Goal: Task Accomplishment & Management: Manage account settings

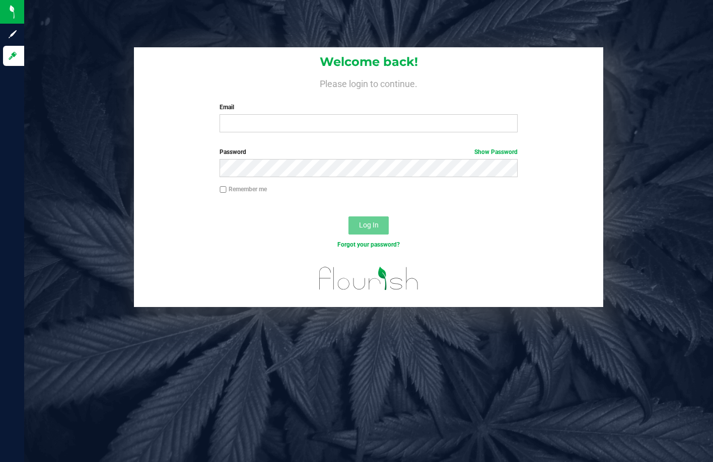
click at [569, 25] on div "Welcome back! Please login to continue. Email Required Please format your email…" at bounding box center [368, 231] width 689 height 462
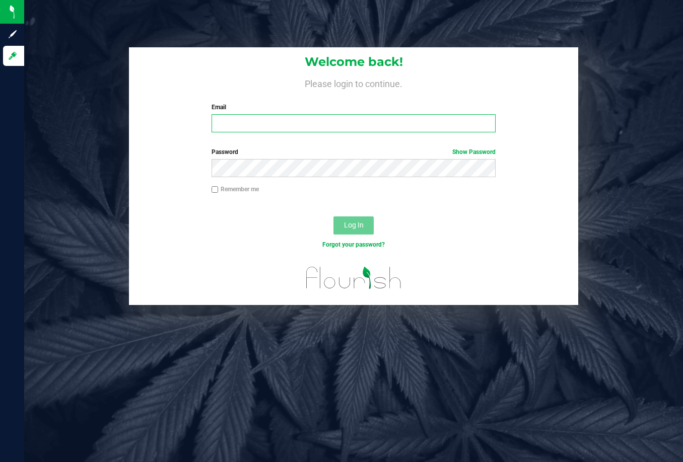
drag, startPoint x: 321, startPoint y: 127, endPoint x: 338, endPoint y: 101, distance: 31.7
click at [321, 127] on input "Email" at bounding box center [354, 123] width 285 height 18
type input "[EMAIL_ADDRESS][DOMAIN_NAME]"
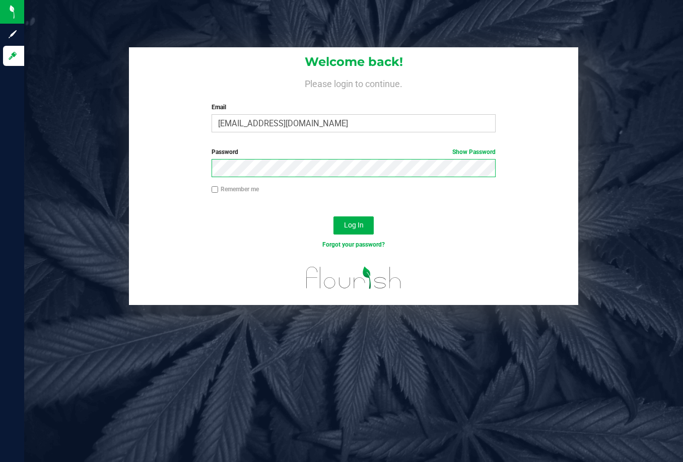
click at [333, 217] on button "Log In" at bounding box center [353, 226] width 40 height 18
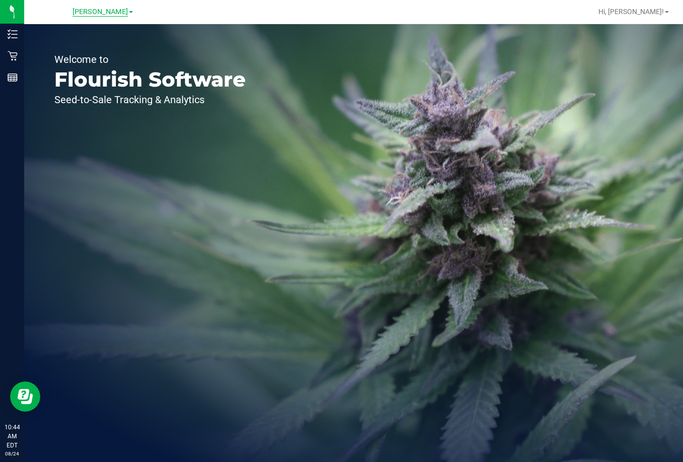
click at [93, 9] on span "[PERSON_NAME]" at bounding box center [100, 12] width 55 height 9
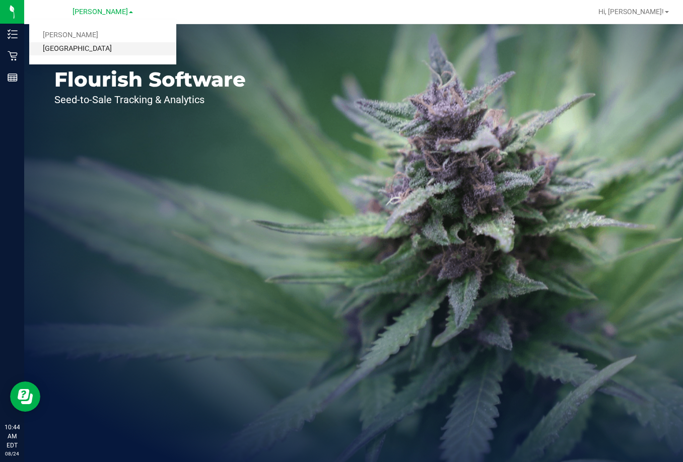
click at [103, 48] on link "[GEOGRAPHIC_DATA]" at bounding box center [102, 49] width 147 height 14
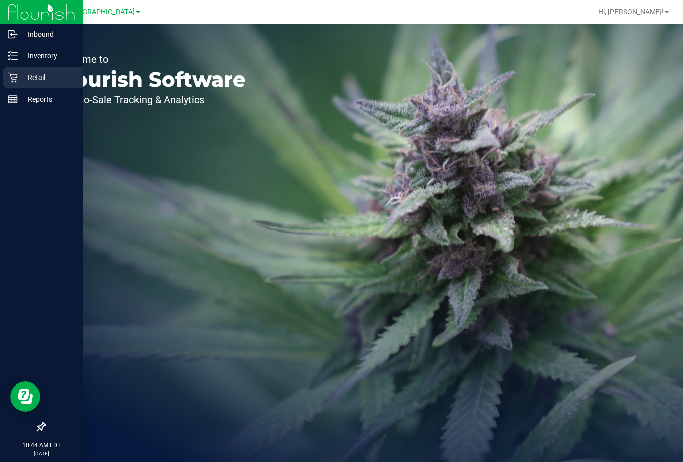
click at [38, 82] on p "Retail" at bounding box center [48, 78] width 60 height 12
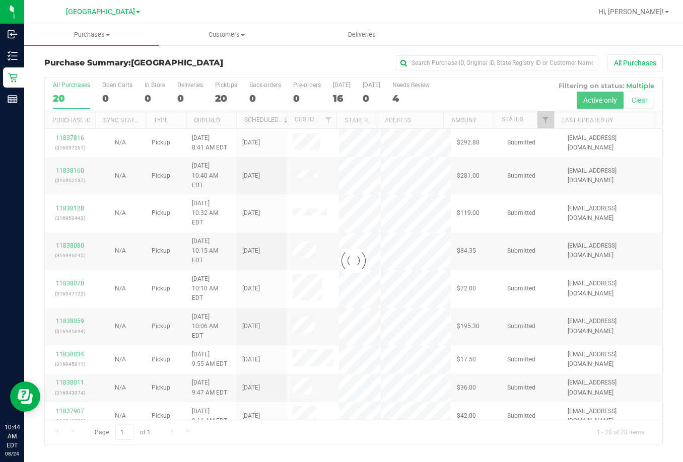
drag, startPoint x: 676, startPoint y: 154, endPoint x: 683, endPoint y: 154, distance: 6.0
click at [676, 154] on div "Purchase Summary: [GEOGRAPHIC_DATA] All Purchases Loading... All Purchases 20 O…" at bounding box center [353, 249] width 659 height 411
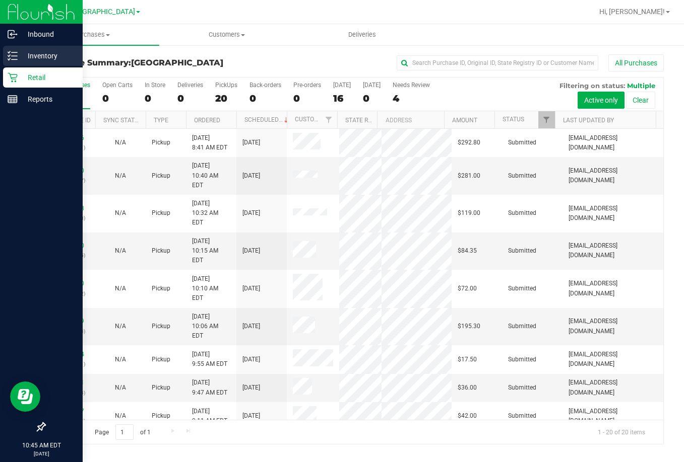
click at [47, 55] on p "Inventory" at bounding box center [48, 56] width 60 height 12
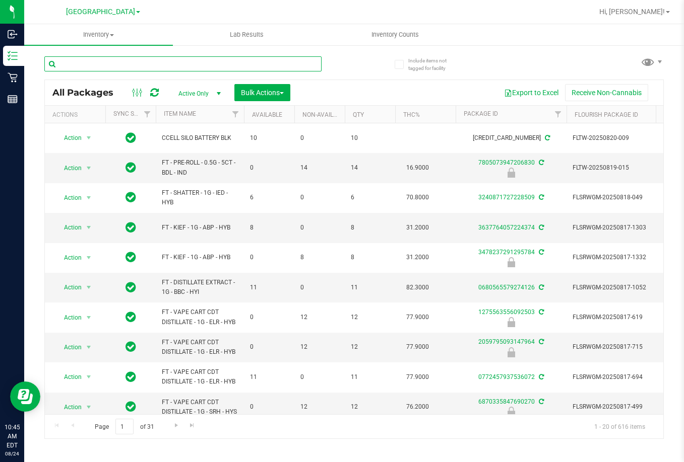
click at [180, 62] on input "text" at bounding box center [182, 63] width 277 height 15
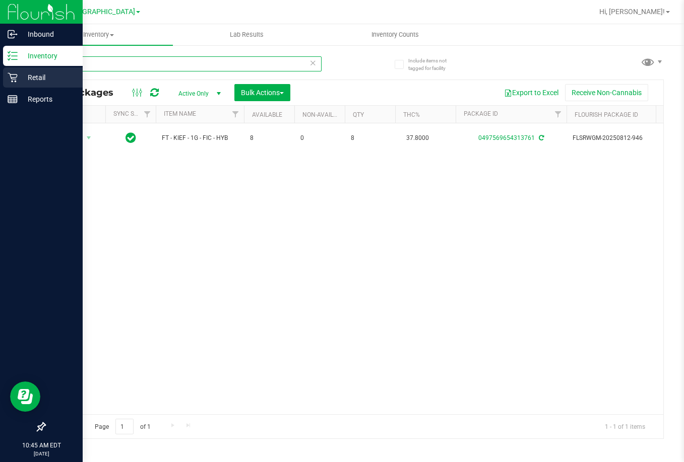
click at [2, 76] on div "Inbound Inventory Retail Reports 10:45 AM EDT [DATE] 08/24 Lakeland [PERSON_NAM…" at bounding box center [342, 231] width 684 height 462
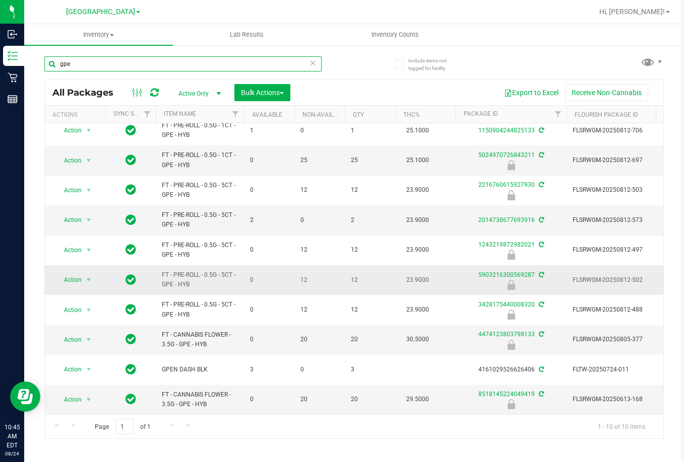
scroll to position [15, 0]
type input "gpe"
click at [183, 110] on link "Item Name" at bounding box center [180, 113] width 32 height 7
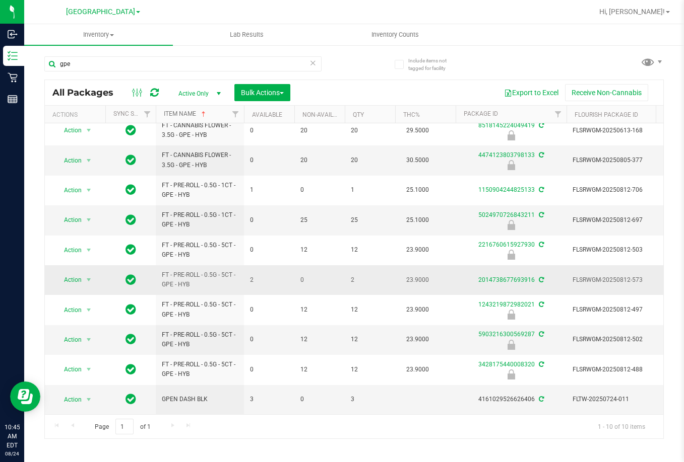
scroll to position [0, 0]
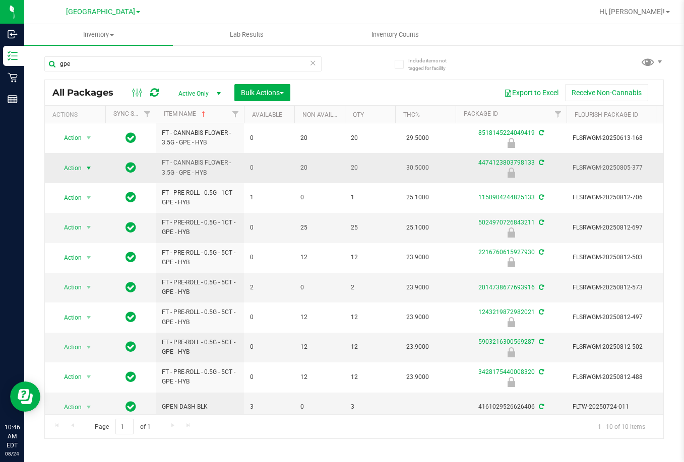
click at [81, 168] on span "Action" at bounding box center [68, 168] width 27 height 14
click at [105, 280] on li "Unlock package" at bounding box center [87, 287] width 64 height 15
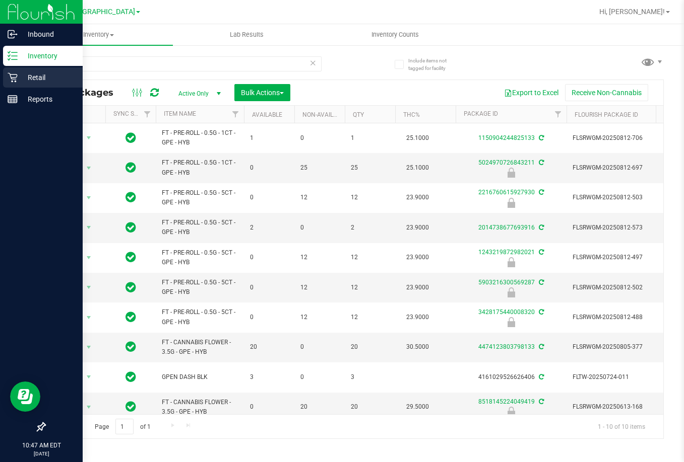
click at [28, 78] on p "Retail" at bounding box center [48, 78] width 60 height 12
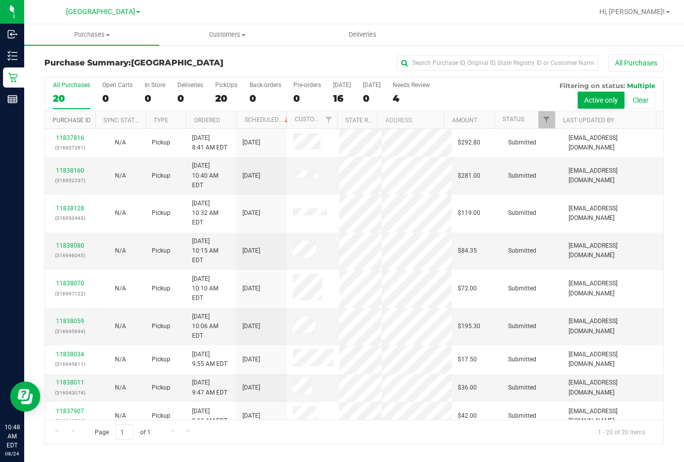
click at [87, 121] on link "Purchase ID" at bounding box center [71, 120] width 38 height 7
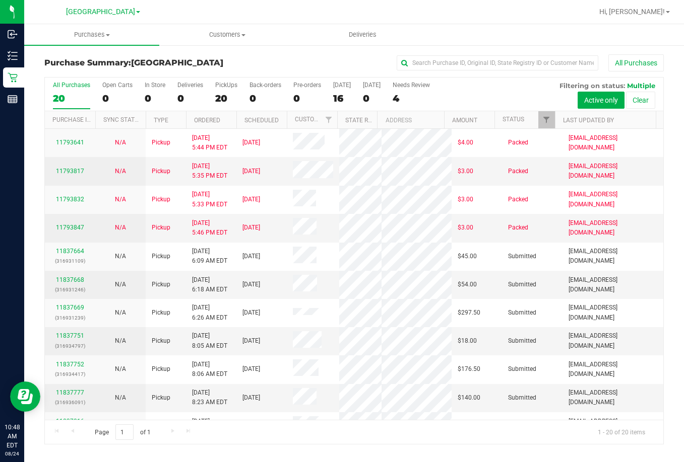
click at [209, 125] on th "Ordered" at bounding box center [211, 120] width 50 height 18
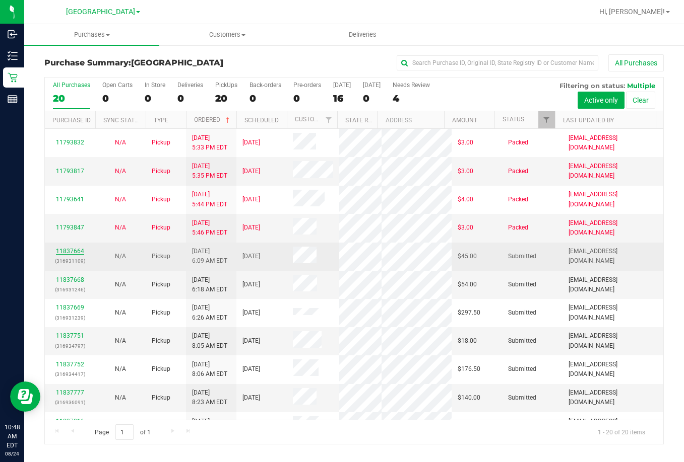
click at [61, 255] on link "11837664" at bounding box center [70, 251] width 28 height 7
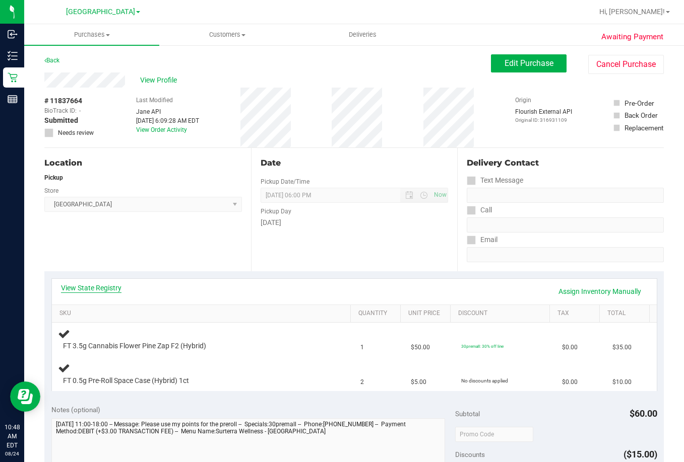
click at [86, 288] on link "View State Registry" at bounding box center [91, 288] width 60 height 10
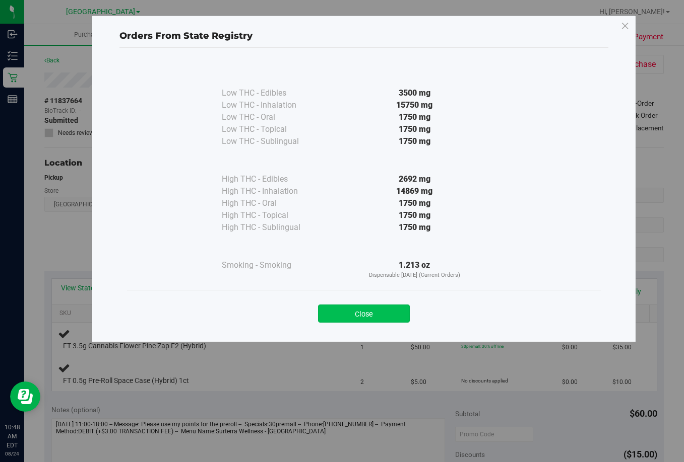
click at [343, 320] on button "Close" at bounding box center [364, 314] width 92 height 18
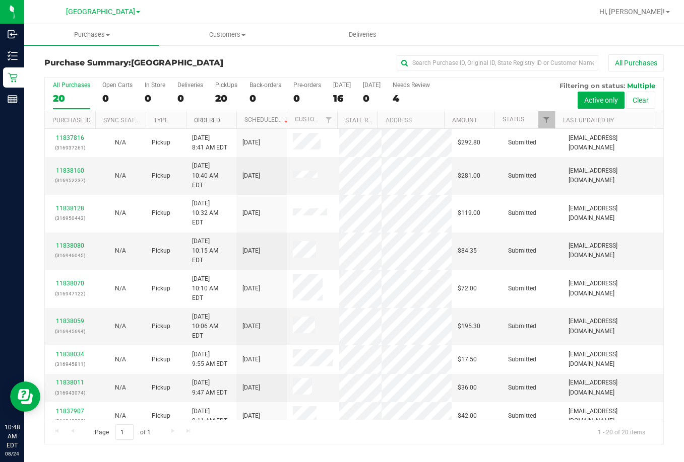
click at [200, 122] on link "Ordered" at bounding box center [207, 120] width 26 height 7
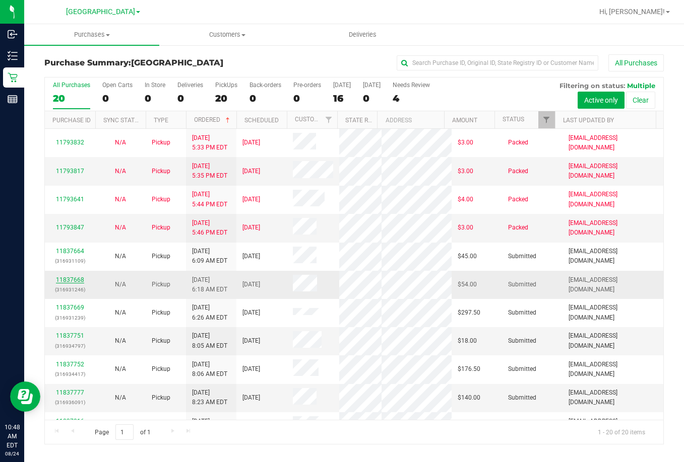
click at [73, 284] on link "11837668" at bounding box center [70, 280] width 28 height 7
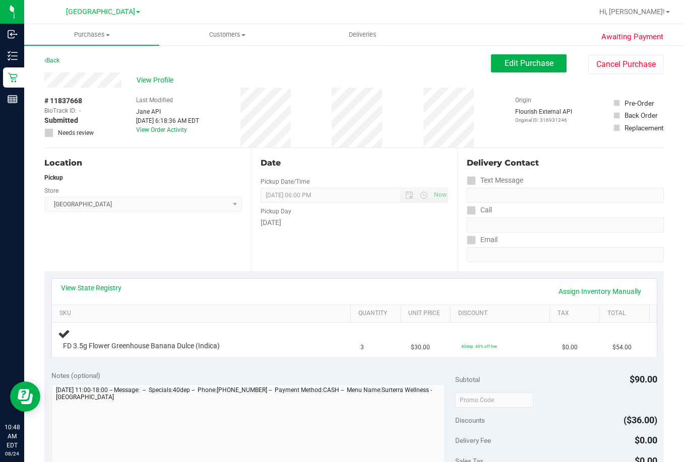
click at [90, 282] on div "View State Registry Assign Inventory Manually" at bounding box center [354, 292] width 604 height 26
click at [95, 285] on link "View State Registry" at bounding box center [91, 288] width 60 height 10
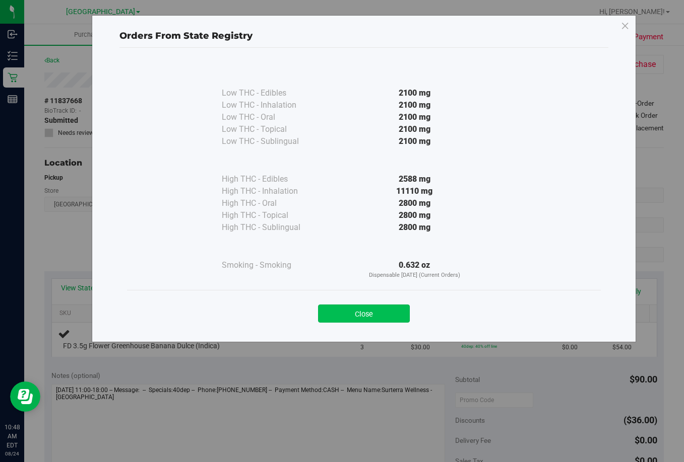
drag, startPoint x: 365, startPoint y: 306, endPoint x: 363, endPoint y: 292, distance: 14.2
click at [365, 304] on div "Close" at bounding box center [363, 310] width 458 height 25
click at [369, 315] on button "Close" at bounding box center [364, 314] width 92 height 18
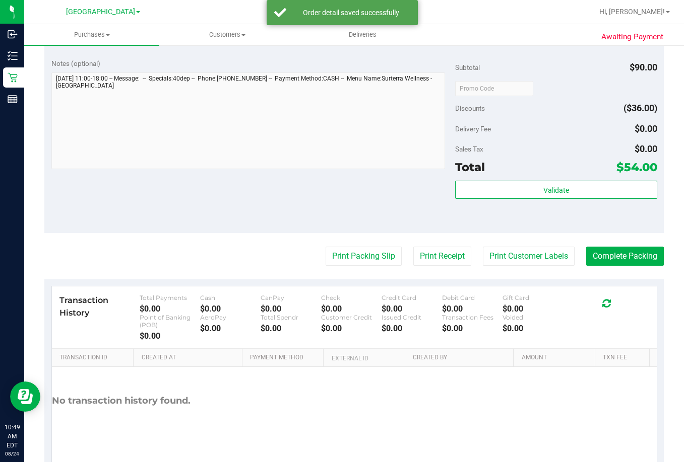
scroll to position [383, 0]
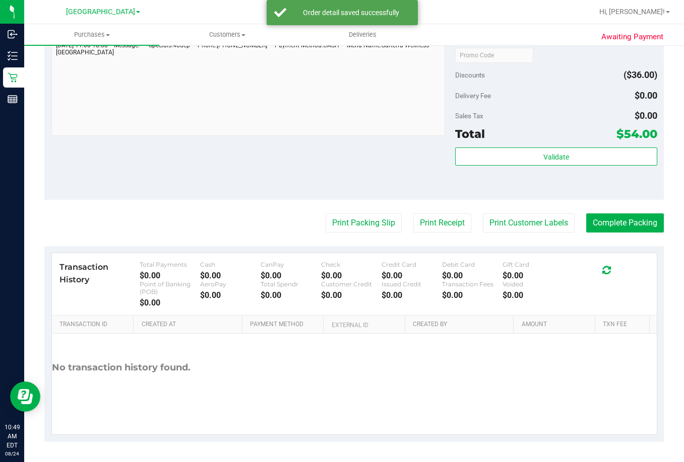
click at [581, 167] on div "Validate" at bounding box center [556, 170] width 202 height 45
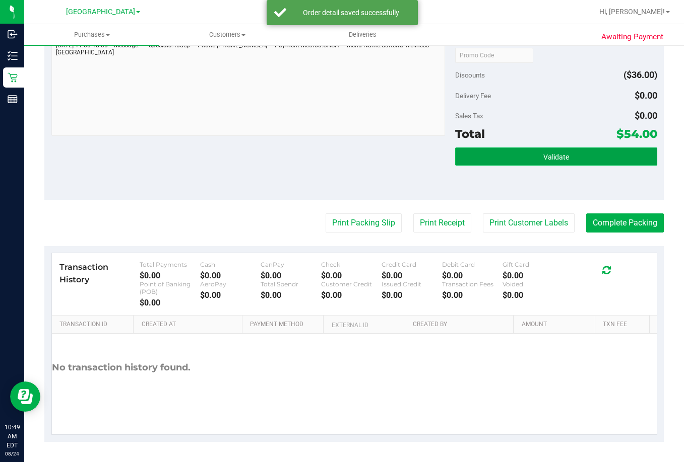
click at [572, 160] on button "Validate" at bounding box center [556, 157] width 202 height 18
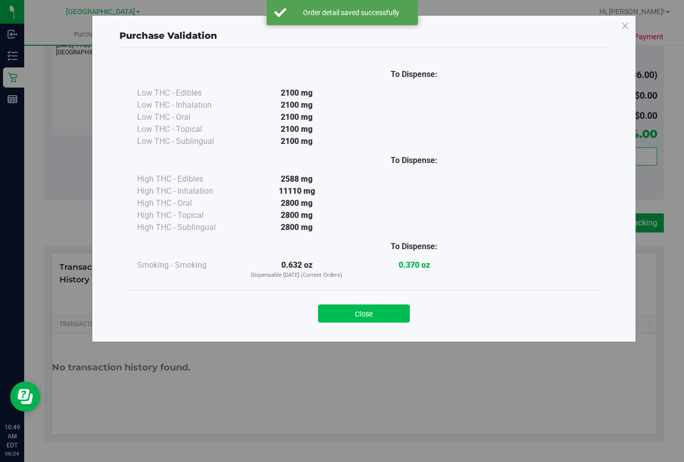
click at [391, 316] on button "Close" at bounding box center [364, 314] width 92 height 18
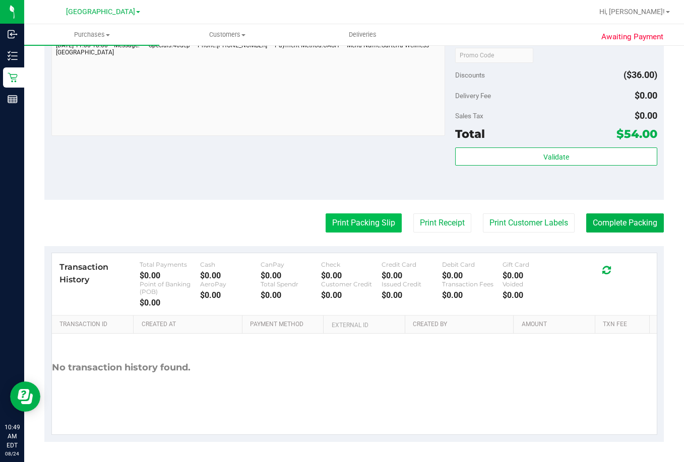
click at [366, 224] on button "Print Packing Slip" at bounding box center [363, 223] width 76 height 19
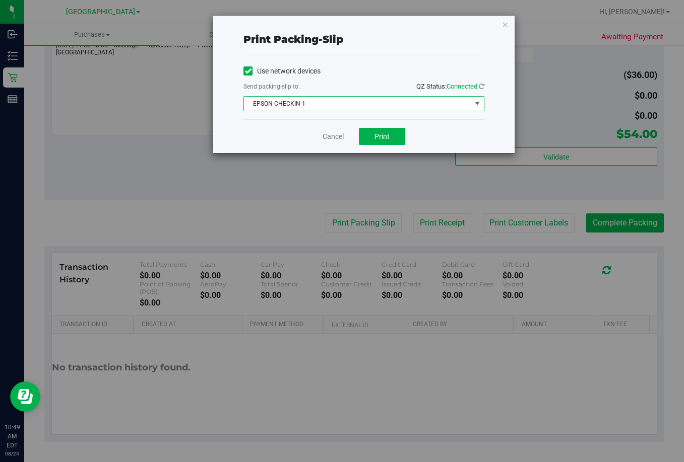
click at [345, 103] on span "EPSON-CHECKIN-1" at bounding box center [357, 104] width 227 height 14
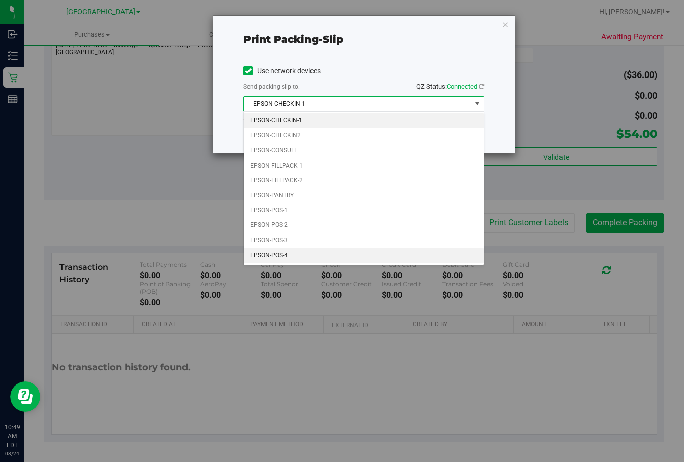
drag, startPoint x: 317, startPoint y: 256, endPoint x: 295, endPoint y: 222, distance: 40.8
click at [316, 256] on li "EPSON-POS-4" at bounding box center [364, 255] width 240 height 15
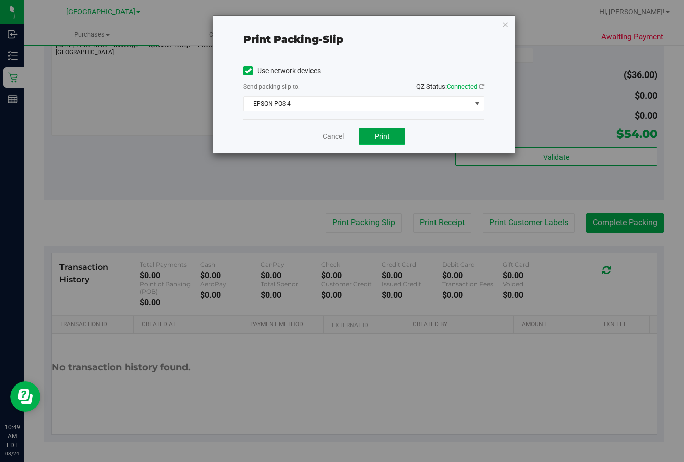
click at [385, 141] on button "Print" at bounding box center [382, 136] width 46 height 17
click at [328, 138] on link "Cancel" at bounding box center [332, 136] width 21 height 11
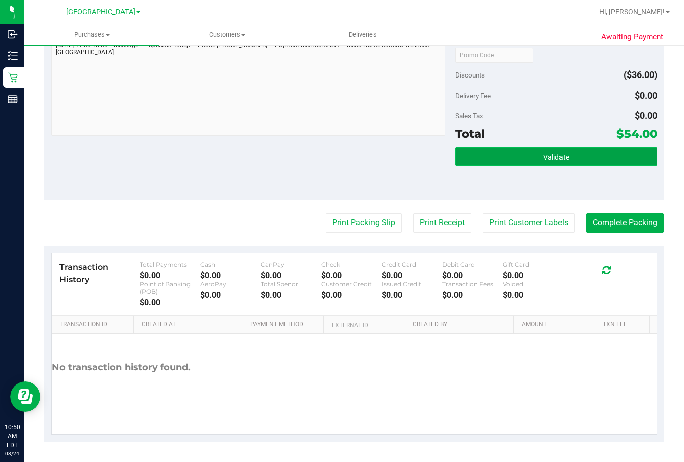
click at [523, 161] on button "Validate" at bounding box center [556, 157] width 202 height 18
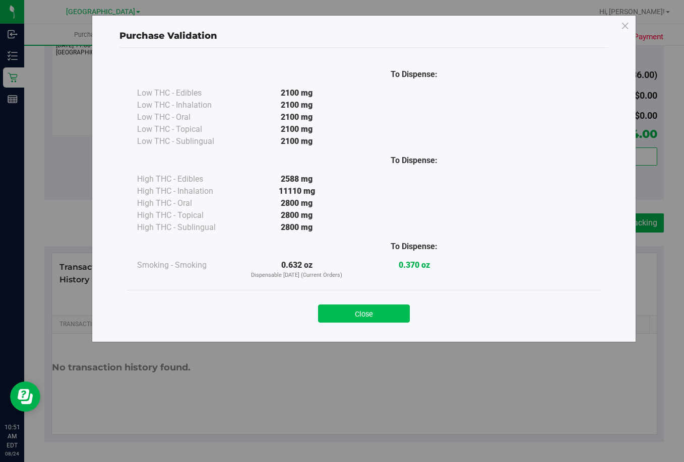
click at [387, 319] on button "Close" at bounding box center [364, 314] width 92 height 18
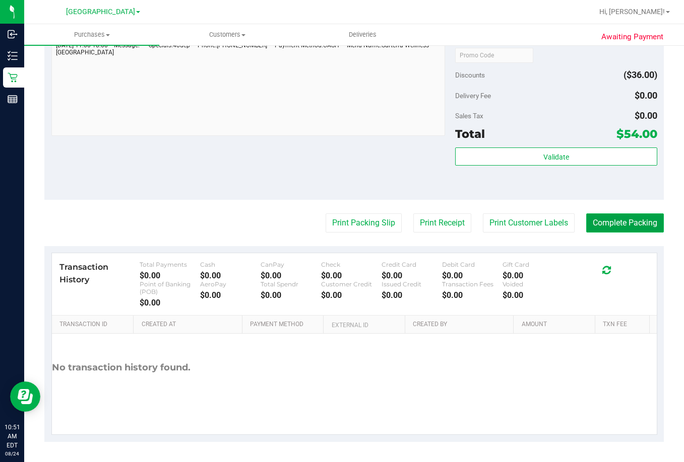
click at [623, 223] on button "Complete Packing" at bounding box center [625, 223] width 78 height 19
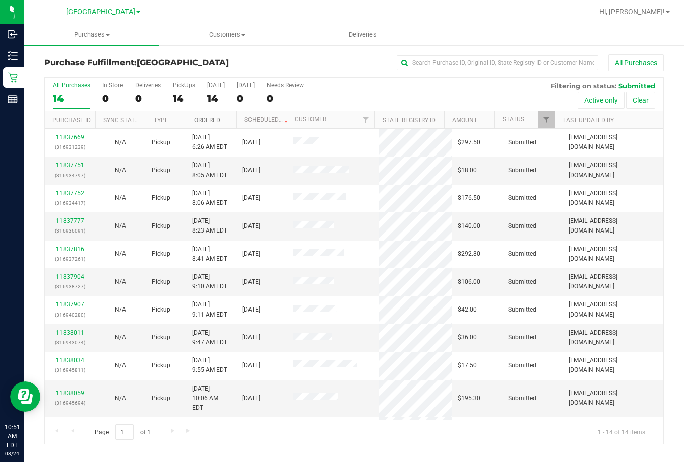
click at [205, 121] on link "Ordered" at bounding box center [207, 120] width 26 height 7
click at [70, 162] on link "11837751" at bounding box center [70, 165] width 28 height 7
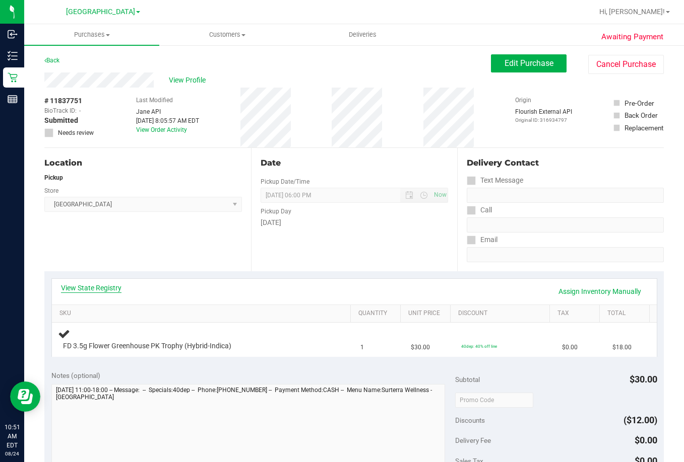
click at [99, 285] on link "View State Registry" at bounding box center [91, 288] width 60 height 10
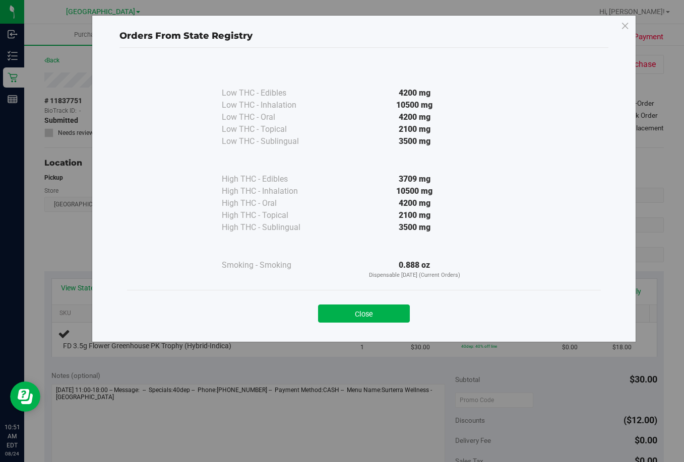
click at [379, 313] on button "Close" at bounding box center [364, 314] width 92 height 18
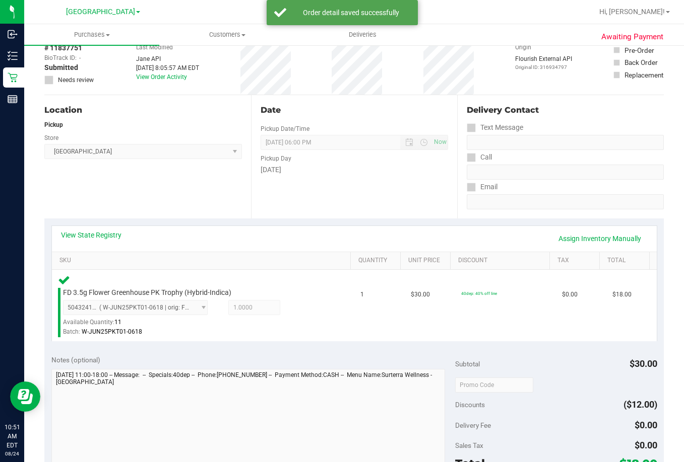
scroll to position [252, 0]
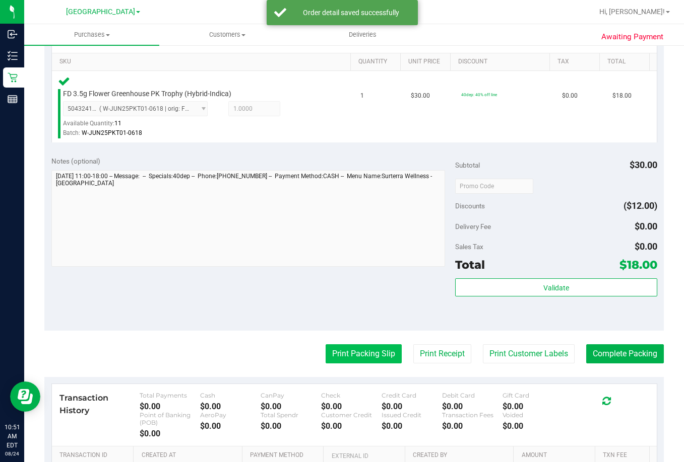
click at [365, 355] on button "Print Packing Slip" at bounding box center [363, 354] width 76 height 19
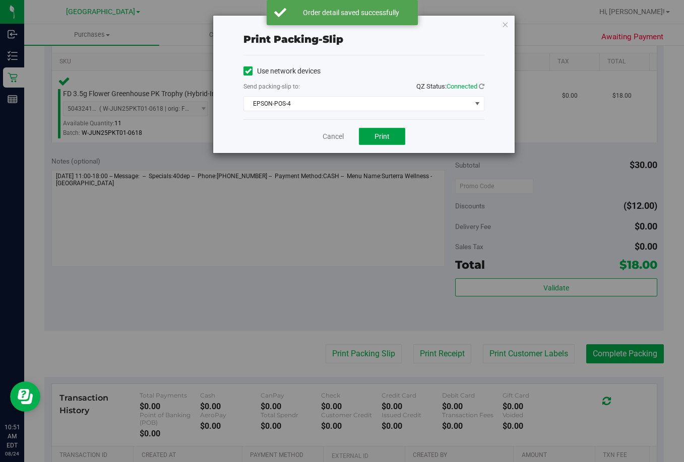
click at [391, 132] on button "Print" at bounding box center [382, 136] width 46 height 17
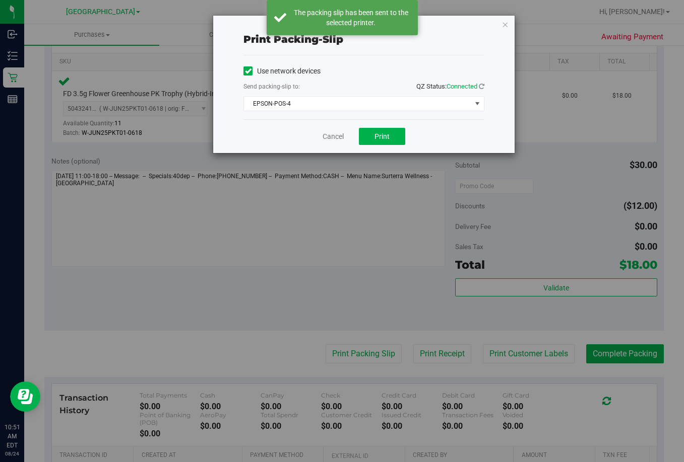
click at [330, 143] on div "Cancel Print" at bounding box center [363, 136] width 241 height 34
click at [330, 136] on link "Cancel" at bounding box center [332, 136] width 21 height 11
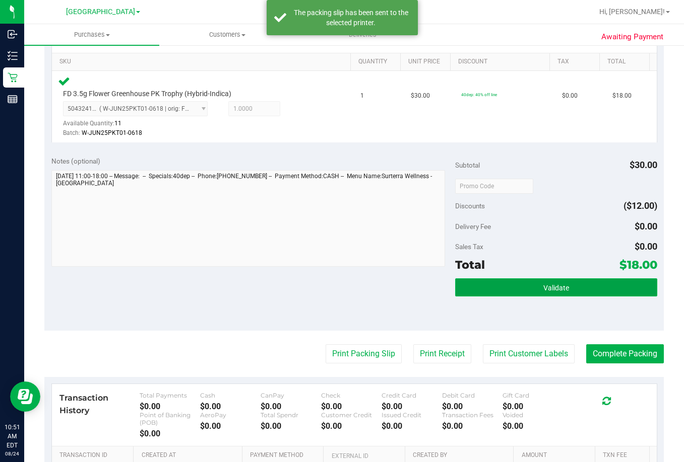
click at [545, 293] on button "Validate" at bounding box center [556, 288] width 202 height 18
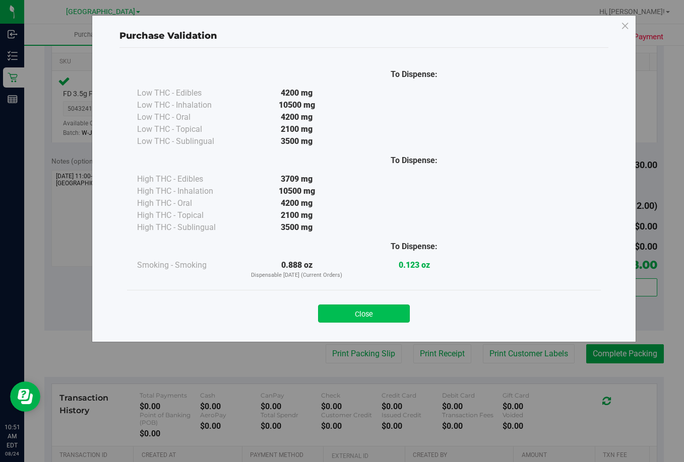
click at [370, 314] on button "Close" at bounding box center [364, 314] width 92 height 18
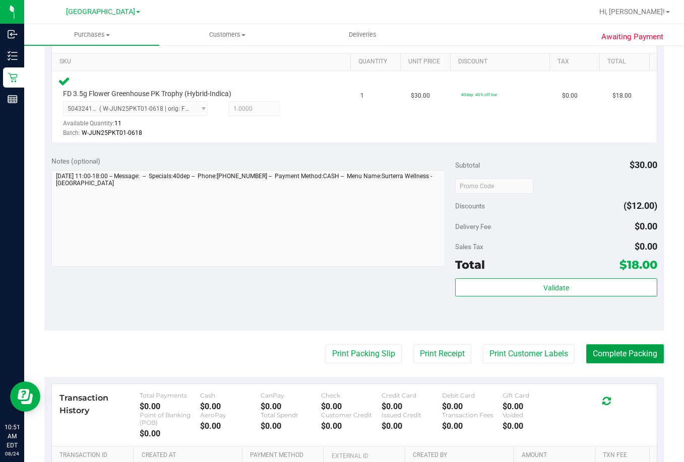
click at [600, 348] on button "Complete Packing" at bounding box center [625, 354] width 78 height 19
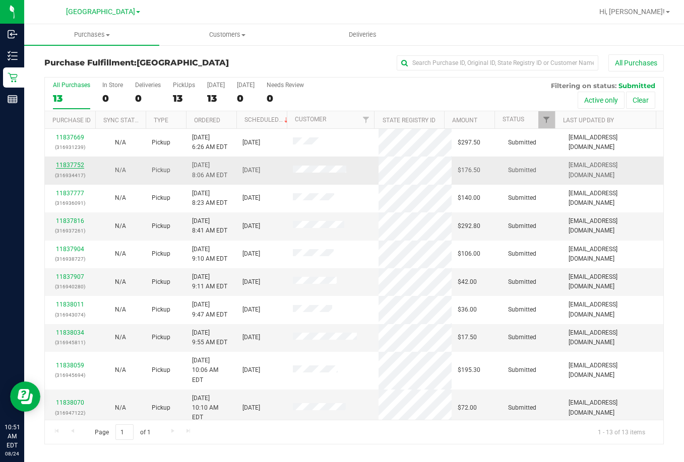
click at [79, 164] on link "11837752" at bounding box center [70, 165] width 28 height 7
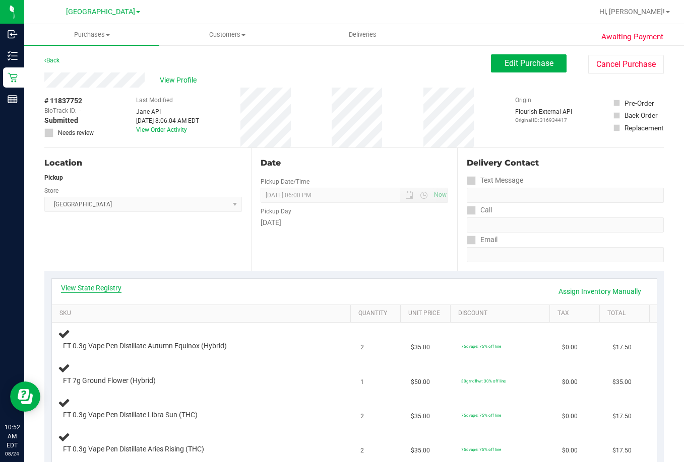
click at [96, 284] on link "View State Registry" at bounding box center [91, 288] width 60 height 10
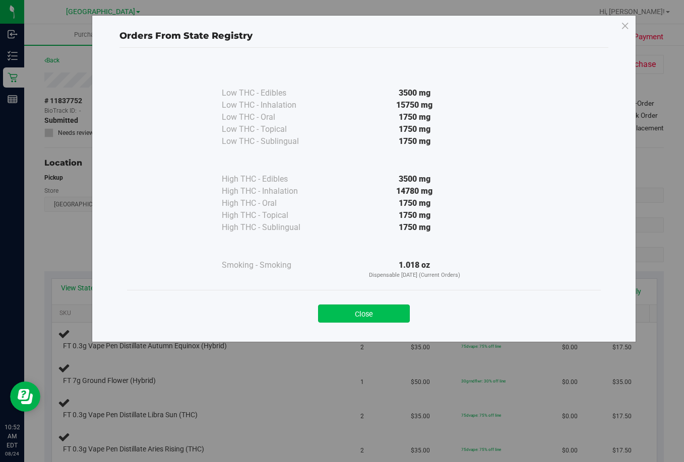
click at [382, 315] on button "Close" at bounding box center [364, 314] width 92 height 18
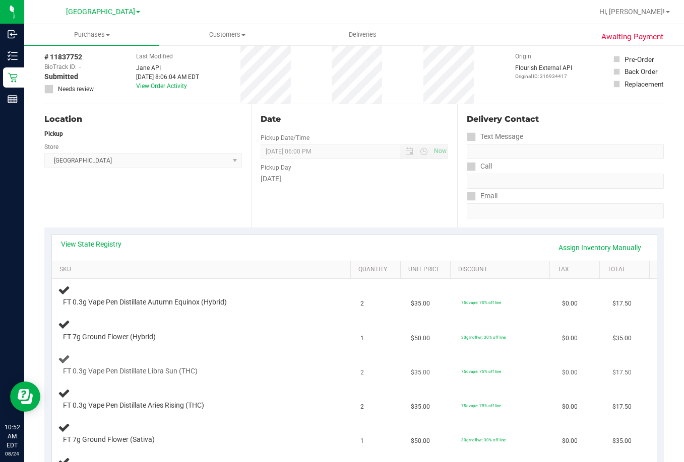
scroll to position [101, 0]
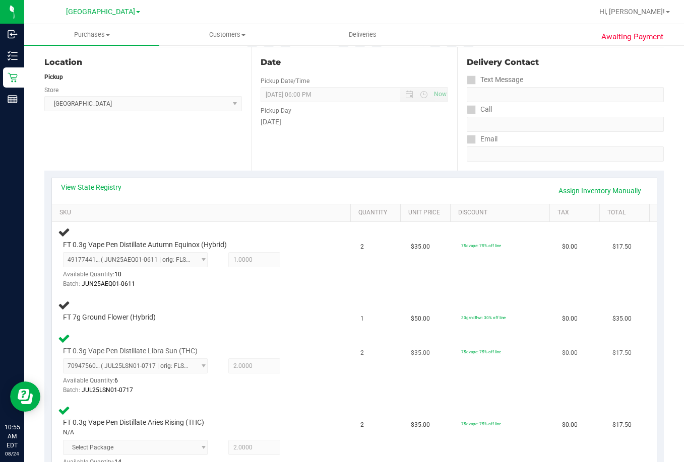
click at [387, 329] on td "2" at bounding box center [379, 364] width 50 height 72
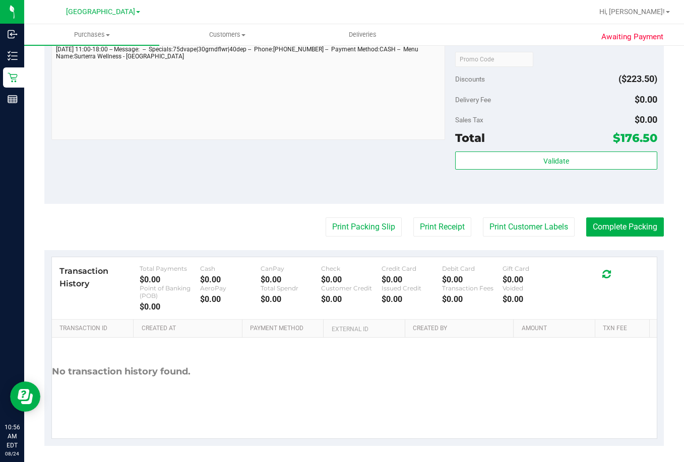
scroll to position [824, 0]
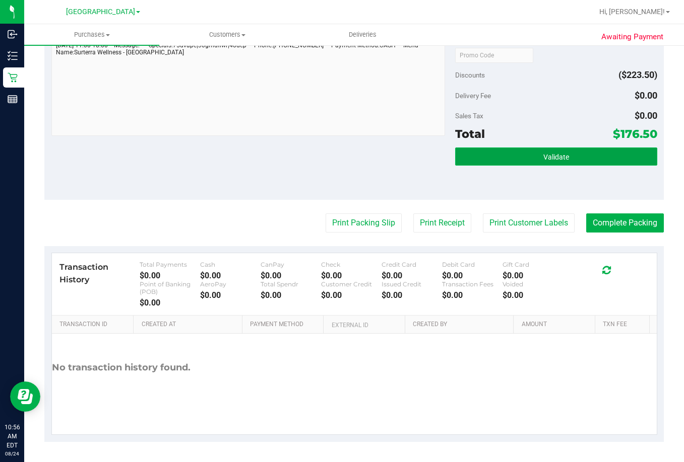
click at [543, 156] on span "Validate" at bounding box center [556, 157] width 26 height 8
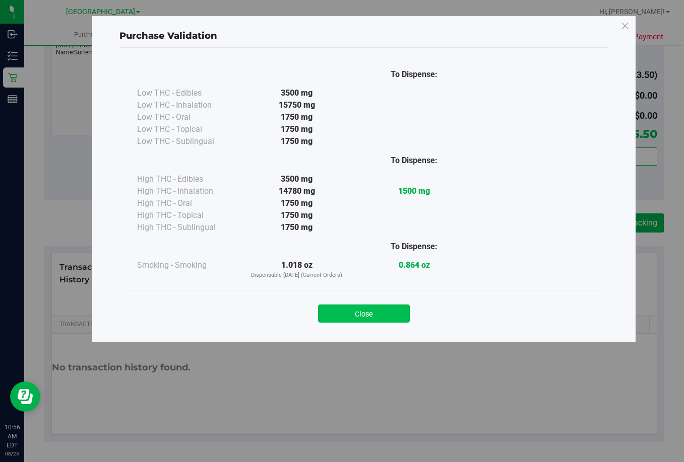
click at [372, 315] on button "Close" at bounding box center [364, 314] width 92 height 18
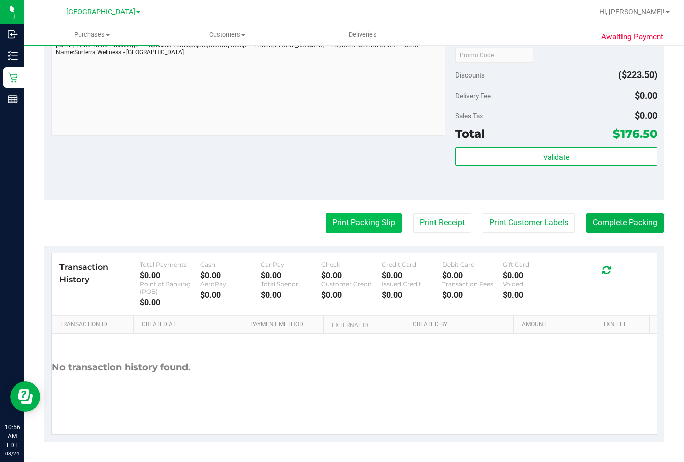
click at [353, 220] on button "Print Packing Slip" at bounding box center [363, 223] width 76 height 19
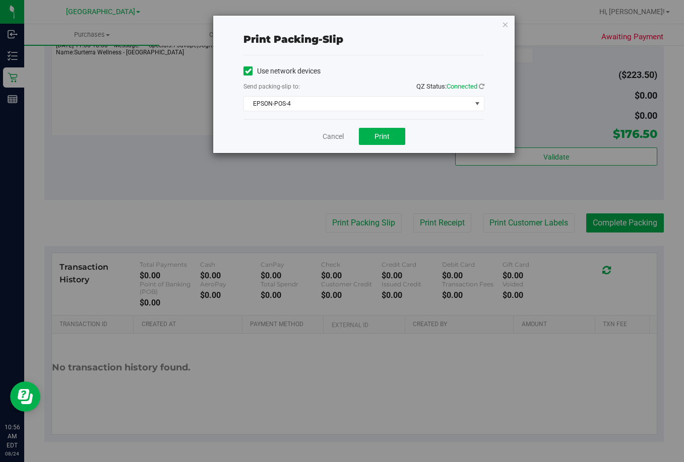
click at [387, 125] on div "Cancel Print" at bounding box center [363, 136] width 241 height 34
click at [383, 133] on span "Print" at bounding box center [381, 136] width 15 height 8
click at [329, 139] on link "Cancel" at bounding box center [332, 136] width 21 height 11
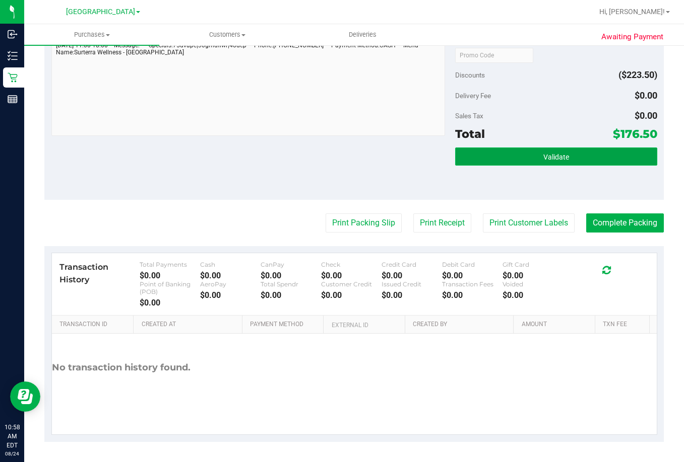
drag, startPoint x: 569, startPoint y: 158, endPoint x: 583, endPoint y: 149, distance: 16.6
click at [574, 153] on button "Validate" at bounding box center [556, 157] width 202 height 18
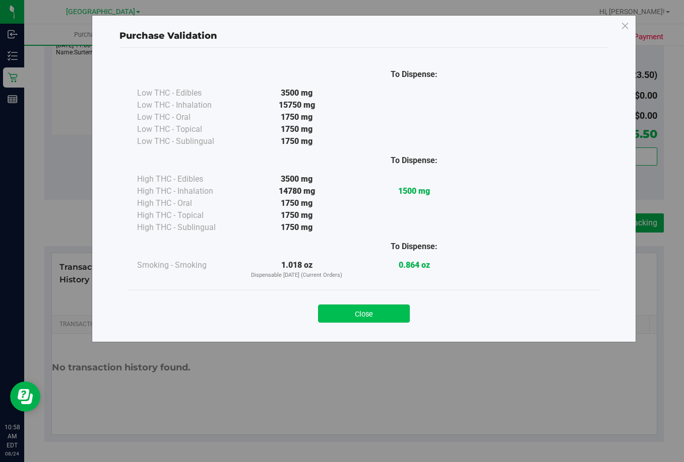
click at [372, 316] on button "Close" at bounding box center [364, 314] width 92 height 18
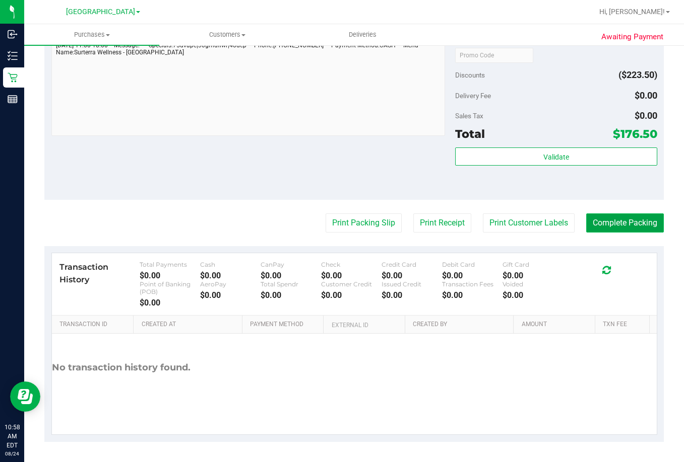
click at [624, 226] on button "Complete Packing" at bounding box center [625, 223] width 78 height 19
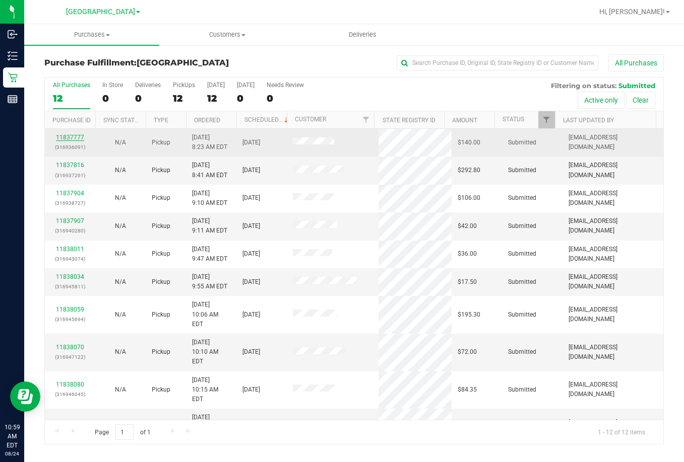
click at [67, 137] on link "11837777" at bounding box center [70, 137] width 28 height 7
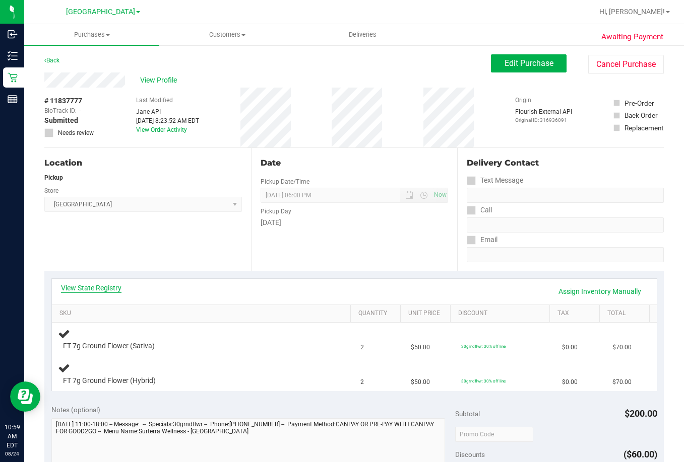
click at [102, 286] on link "View State Registry" at bounding box center [91, 288] width 60 height 10
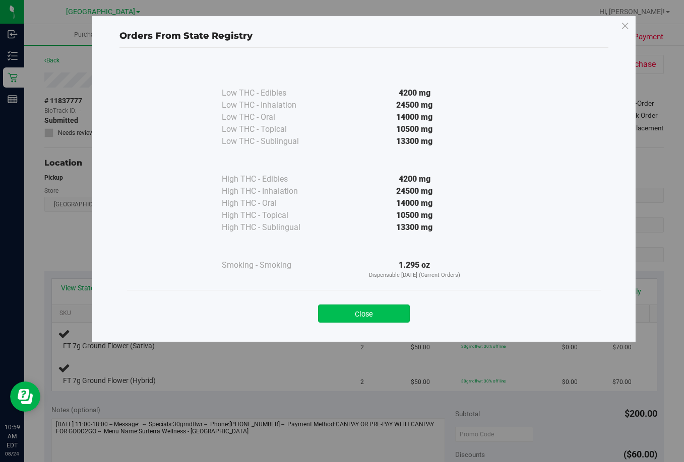
click at [383, 313] on button "Close" at bounding box center [364, 314] width 92 height 18
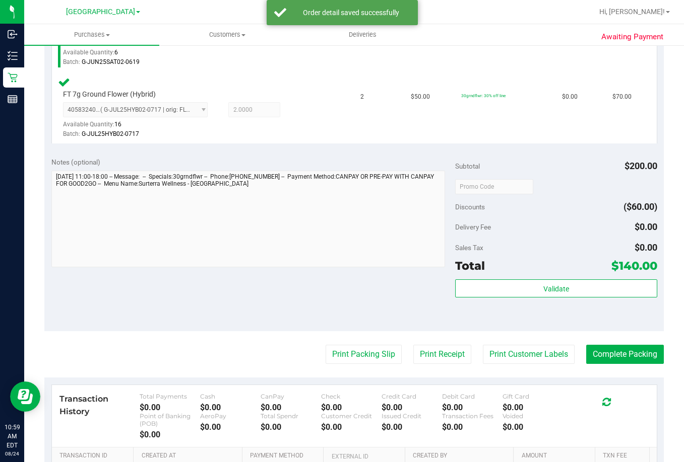
scroll to position [453, 0]
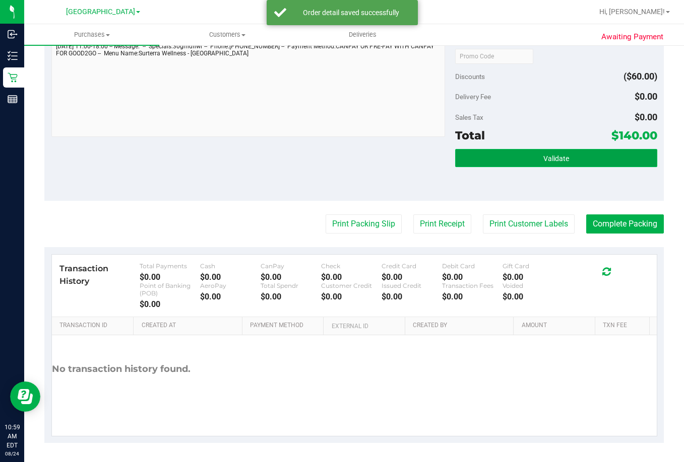
click at [543, 161] on span "Validate" at bounding box center [556, 159] width 26 height 8
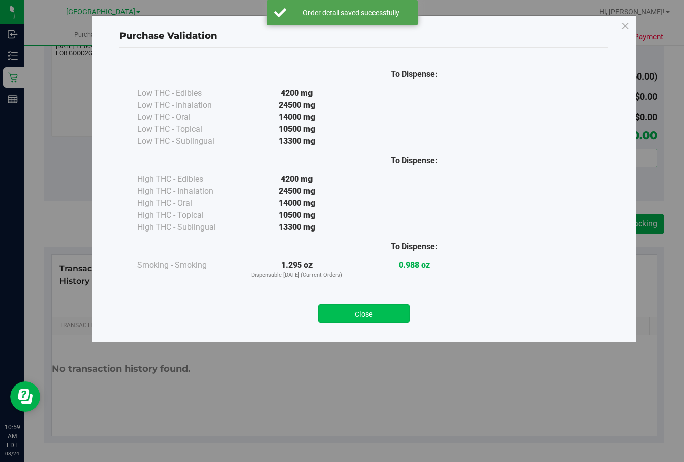
click at [385, 314] on button "Close" at bounding box center [364, 314] width 92 height 18
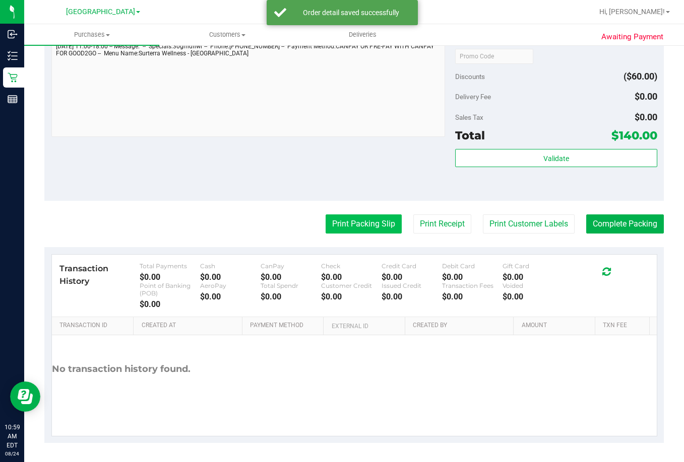
click at [369, 230] on button "Print Packing Slip" at bounding box center [363, 224] width 76 height 19
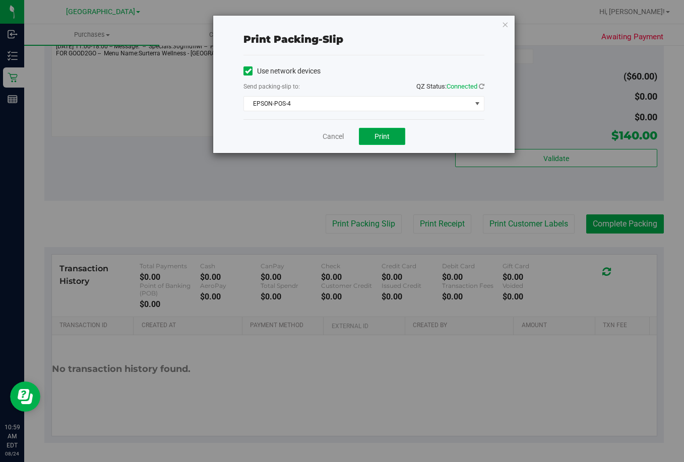
click at [378, 140] on button "Print" at bounding box center [382, 136] width 46 height 17
click at [333, 137] on link "Cancel" at bounding box center [332, 136] width 21 height 11
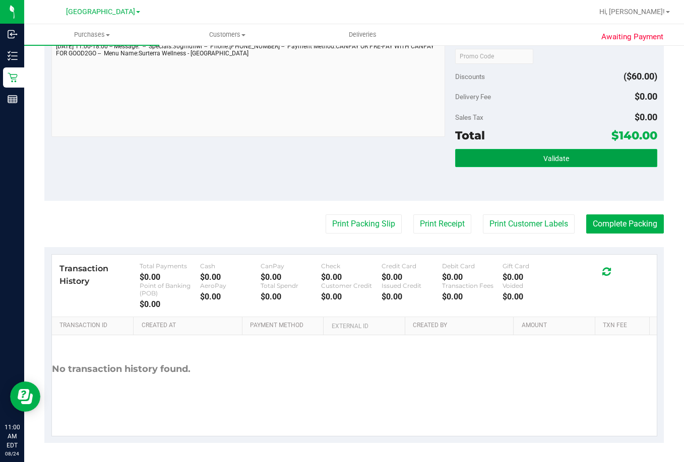
click at [566, 156] on button "Validate" at bounding box center [556, 158] width 202 height 18
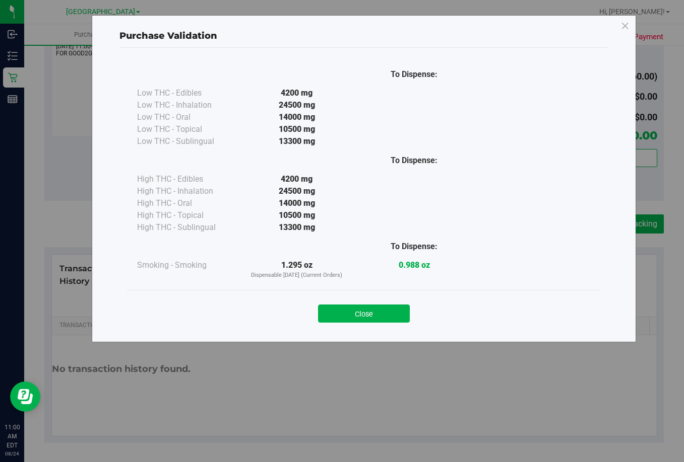
drag, startPoint x: 357, startPoint y: 311, endPoint x: 438, endPoint y: 272, distance: 89.7
click at [358, 311] on button "Close" at bounding box center [364, 314] width 92 height 18
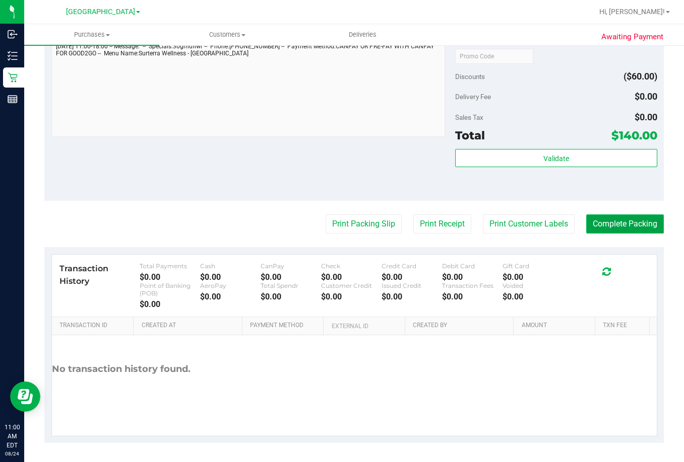
click at [616, 222] on button "Complete Packing" at bounding box center [625, 224] width 78 height 19
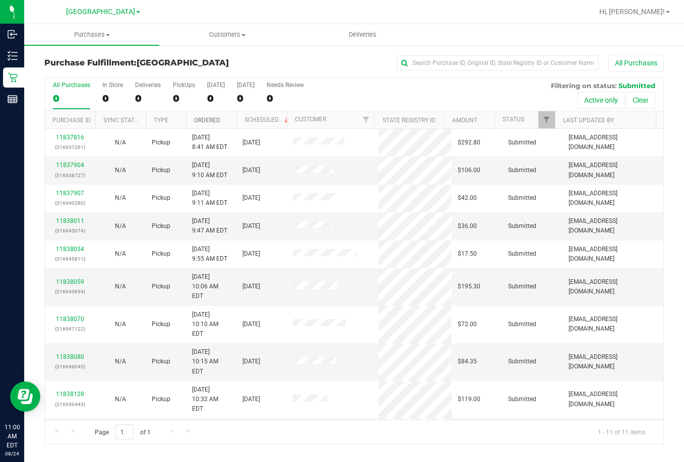
click at [212, 120] on link "Ordered" at bounding box center [207, 120] width 26 height 7
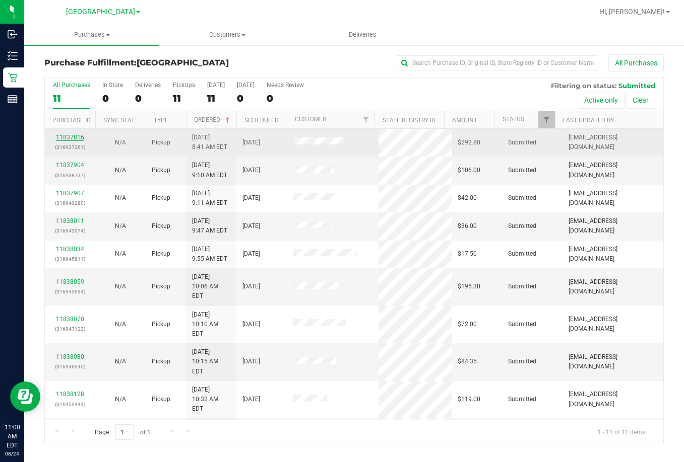
click at [74, 141] on link "11837816" at bounding box center [70, 137] width 28 height 7
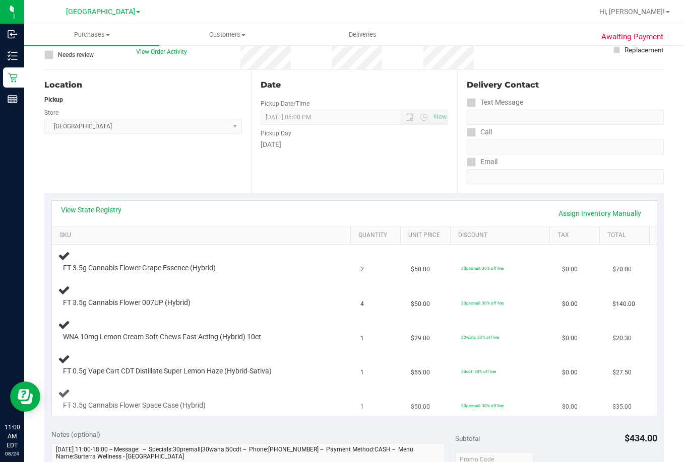
scroll to position [201, 0]
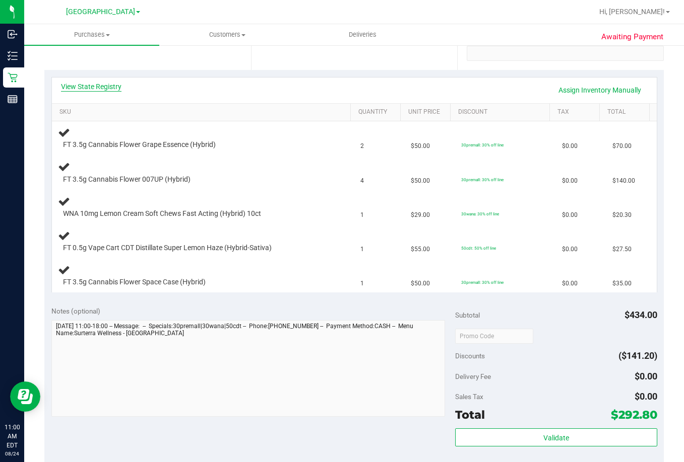
click at [104, 86] on link "View State Registry" at bounding box center [91, 87] width 60 height 10
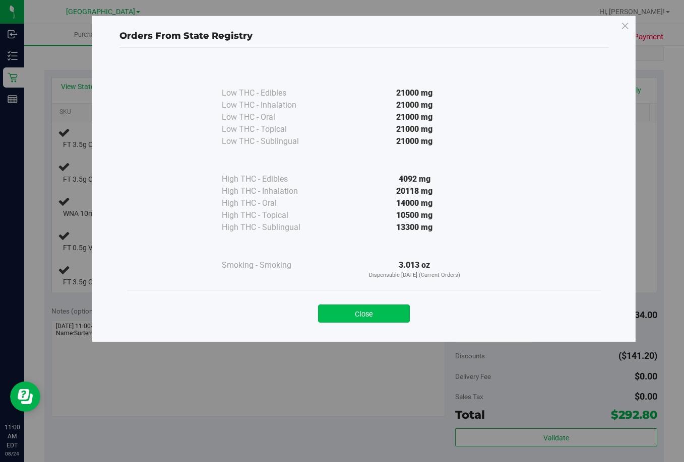
click at [385, 315] on button "Close" at bounding box center [364, 314] width 92 height 18
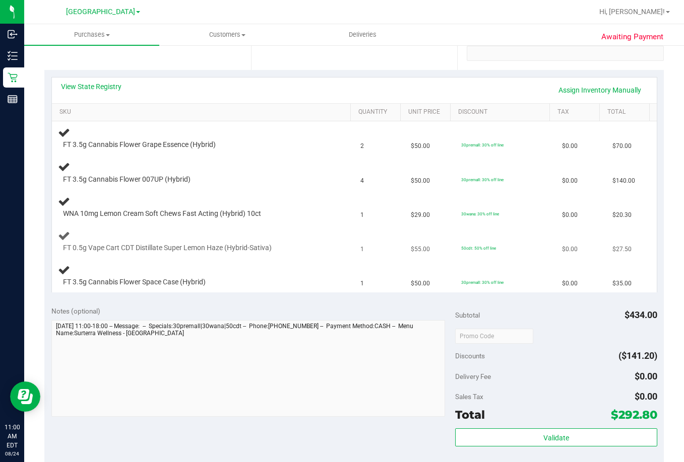
scroll to position [151, 0]
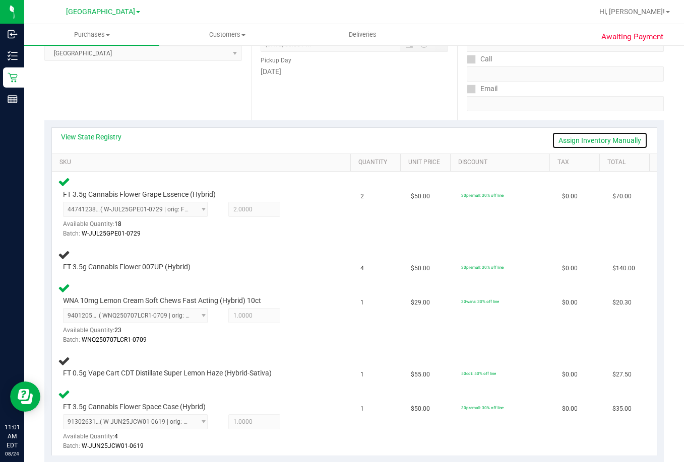
click at [610, 138] on link "Assign Inventory Manually" at bounding box center [600, 140] width 96 height 17
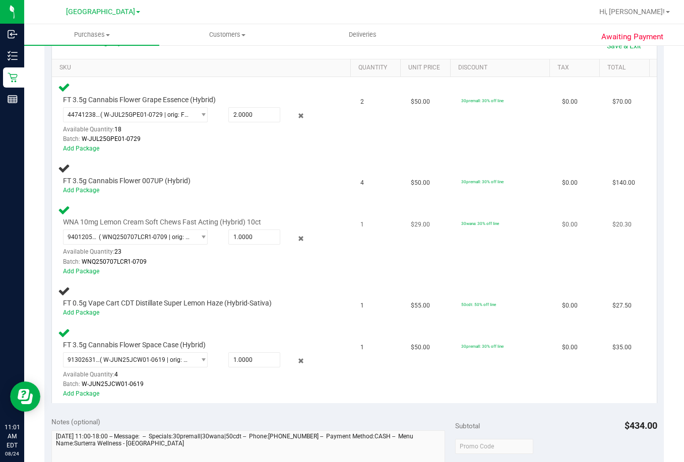
scroll to position [252, 0]
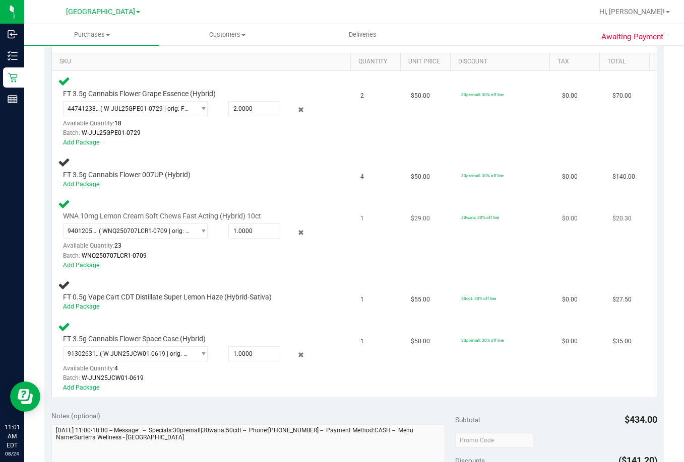
click at [331, 225] on div "WNA 10mg Lemon Cream Soft Chews Fast Acting (Hybrid) 10ct 9401205629499781 ( WN…" at bounding box center [203, 234] width 290 height 73
drag, startPoint x: 325, startPoint y: 230, endPoint x: 371, endPoint y: 195, distance: 58.2
click at [326, 230] on div "WNA 10mg Lemon Cream Soft Chews Fast Acting (Hybrid) 10ct 9401205629499781 ( WN…" at bounding box center [203, 234] width 290 height 73
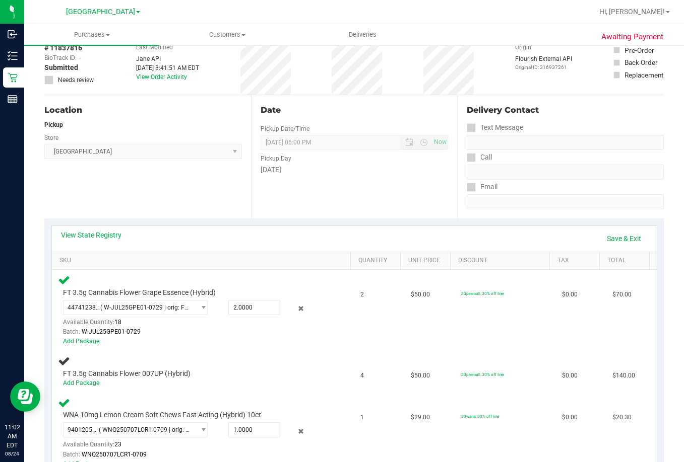
scroll to position [0, 0]
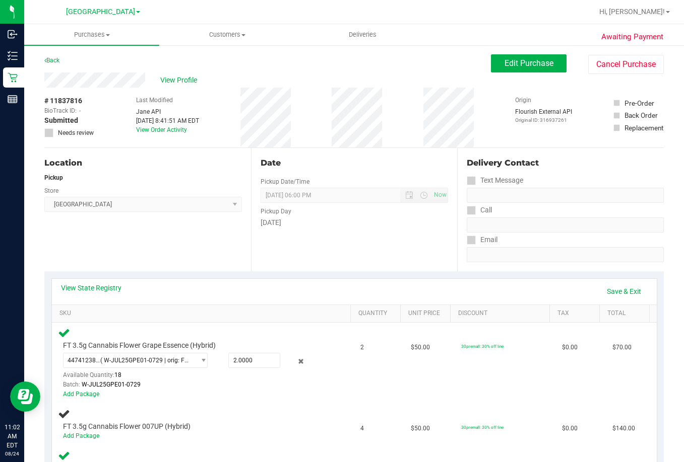
drag, startPoint x: 177, startPoint y: 171, endPoint x: 187, endPoint y: 164, distance: 12.4
click at [181, 171] on div "Location Pickup Store Lakeland WC Select Store [PERSON_NAME][GEOGRAPHIC_DATA] […" at bounding box center [147, 209] width 207 height 123
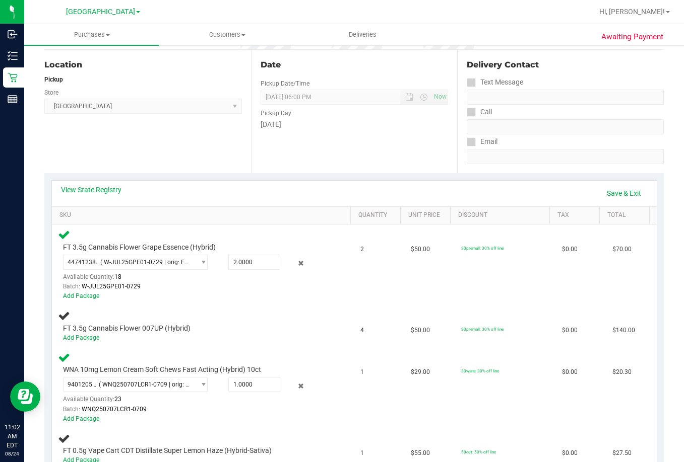
scroll to position [50, 0]
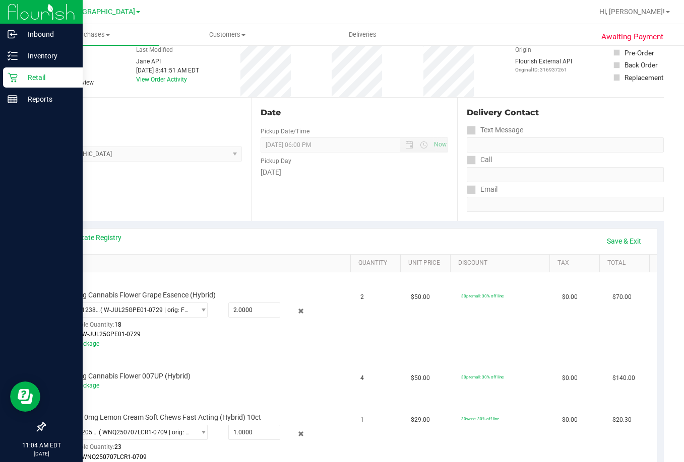
click at [45, 73] on p "Retail" at bounding box center [48, 78] width 60 height 12
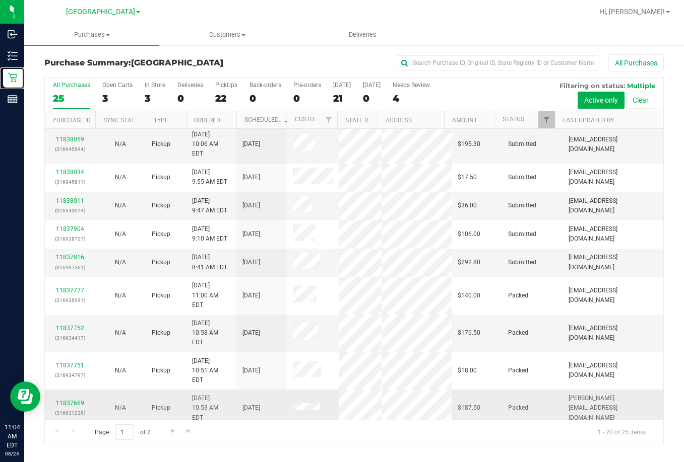
scroll to position [286, 0]
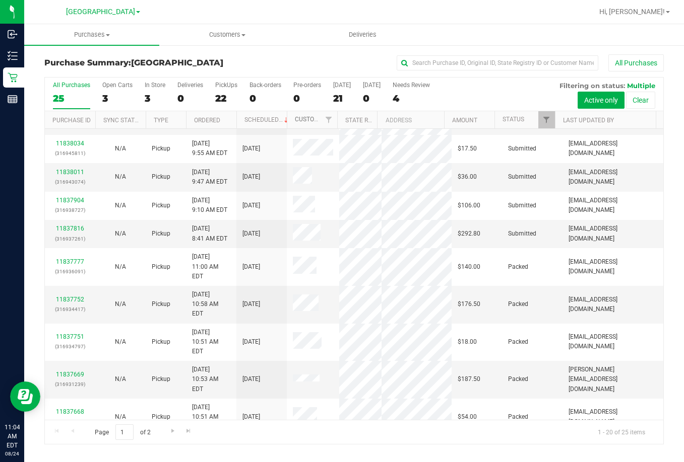
click at [300, 117] on link "Customer" at bounding box center [310, 119] width 31 height 7
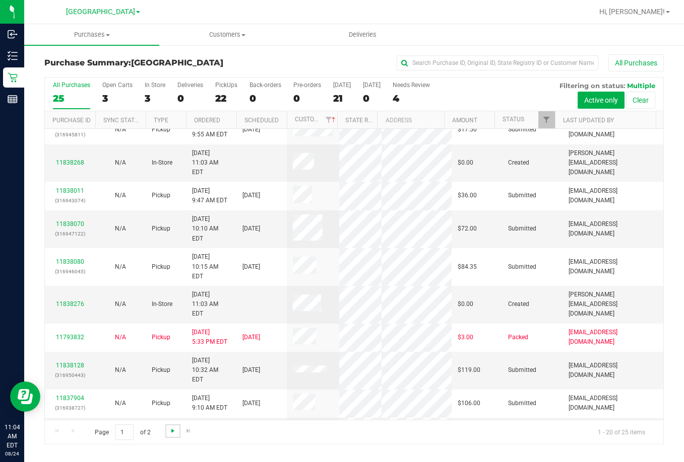
click at [173, 433] on span "Go to the next page" at bounding box center [173, 431] width 8 height 8
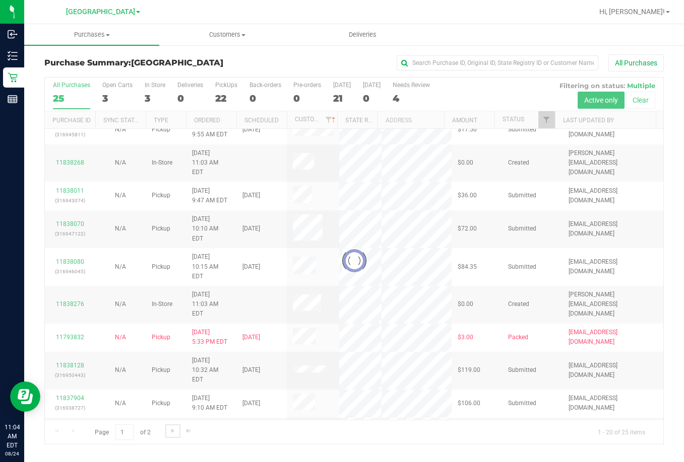
scroll to position [0, 0]
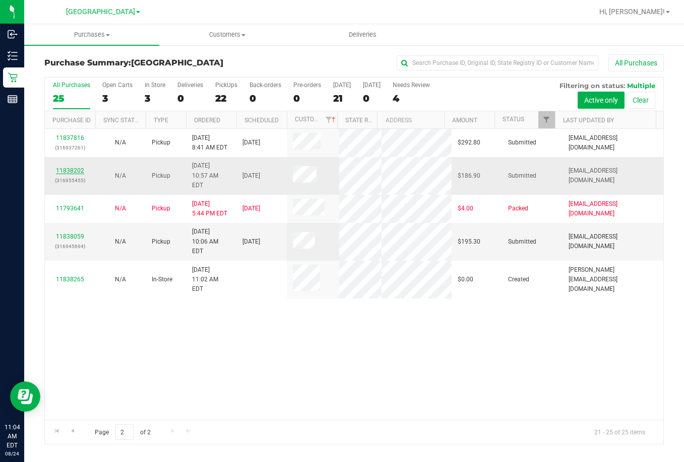
click at [65, 167] on link "11838202" at bounding box center [70, 170] width 28 height 7
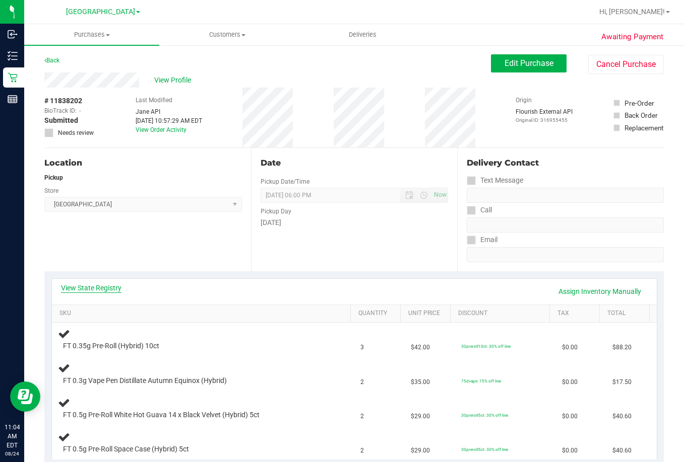
click at [102, 288] on link "View State Registry" at bounding box center [91, 288] width 60 height 10
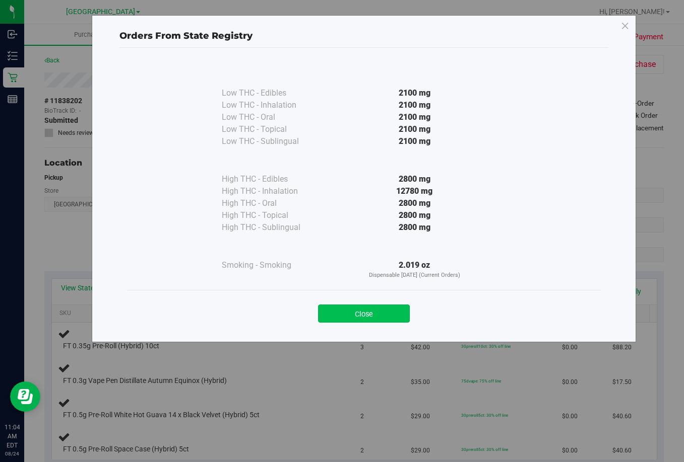
click at [379, 320] on button "Close" at bounding box center [364, 314] width 92 height 18
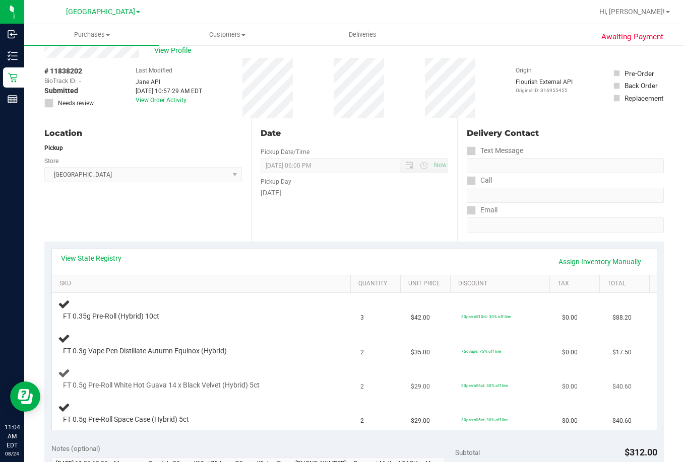
scroll to position [151, 0]
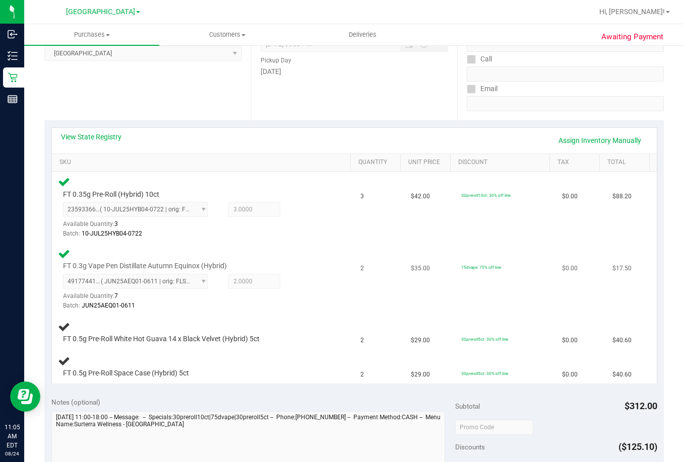
click at [516, 291] on td "75dvape: 75% off line" at bounding box center [505, 280] width 101 height 72
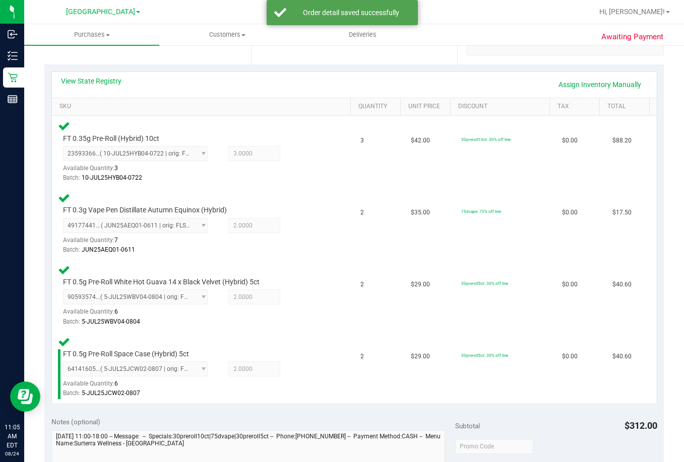
scroll to position [403, 0]
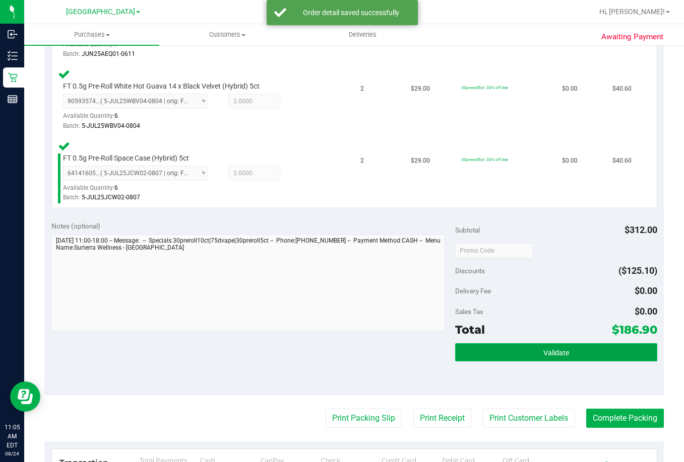
click at [508, 354] on button "Validate" at bounding box center [556, 353] width 202 height 18
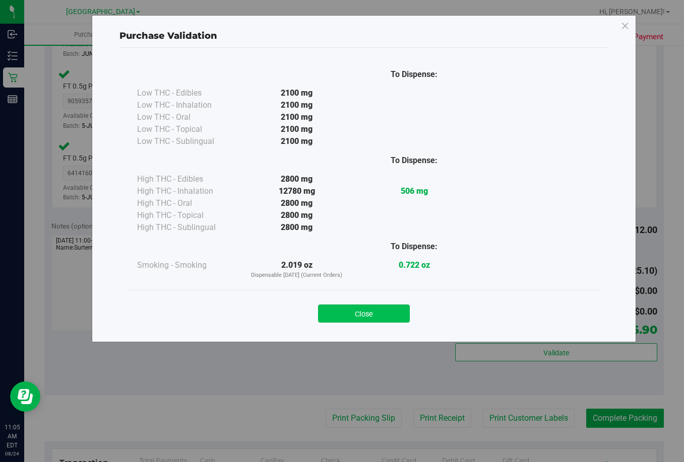
click at [379, 314] on button "Close" at bounding box center [364, 314] width 92 height 18
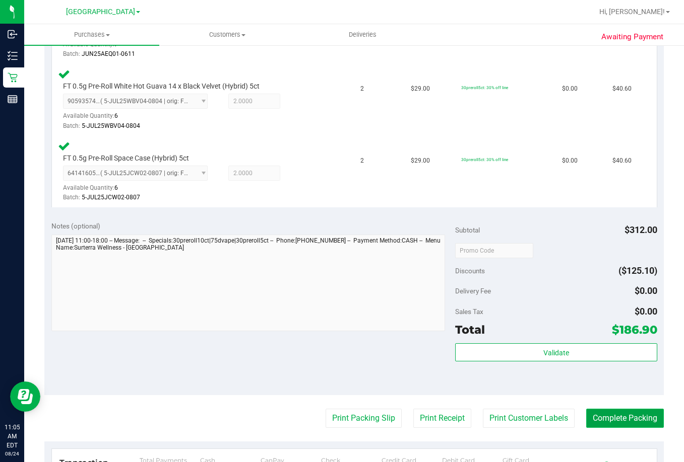
click at [606, 419] on button "Complete Packing" at bounding box center [625, 418] width 78 height 19
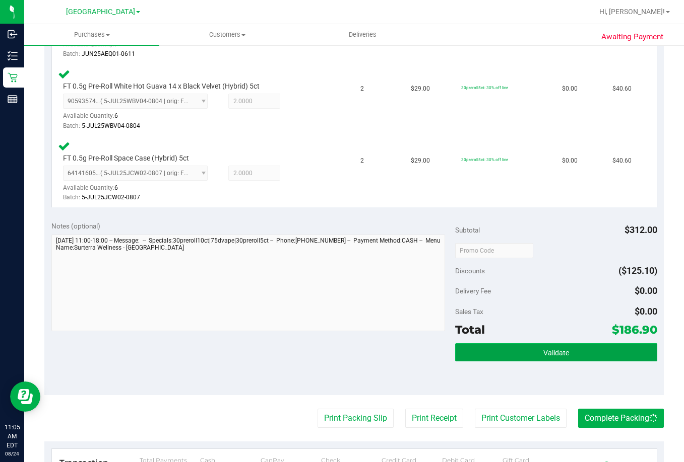
click at [565, 356] on button "Validate" at bounding box center [556, 353] width 202 height 18
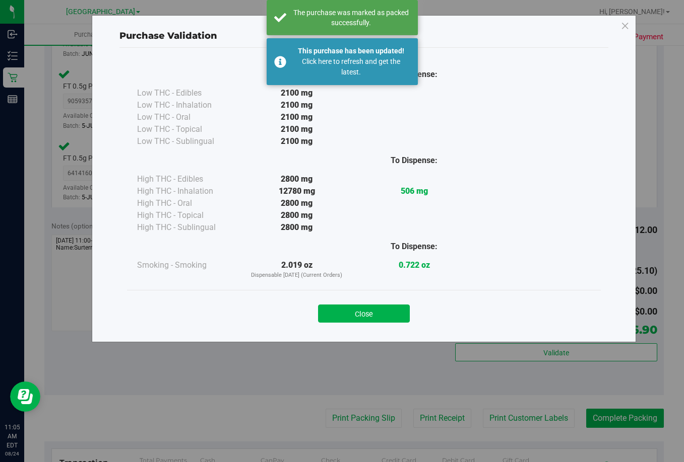
drag, startPoint x: 401, startPoint y: 316, endPoint x: 340, endPoint y: 283, distance: 70.1
click at [400, 316] on button "Close" at bounding box center [364, 314] width 92 height 18
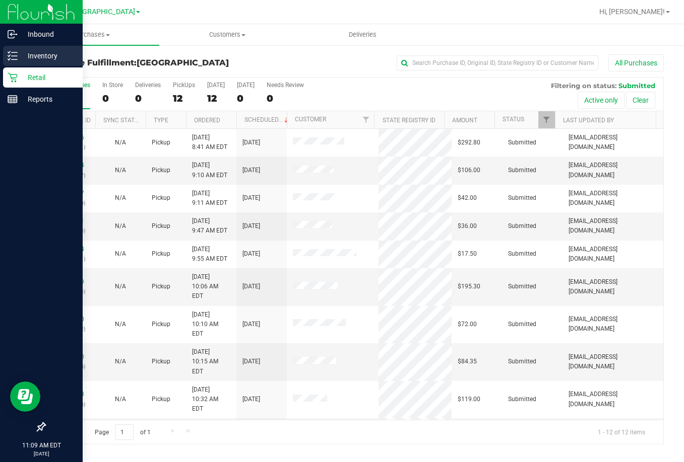
click at [35, 57] on p "Inventory" at bounding box center [48, 56] width 60 height 12
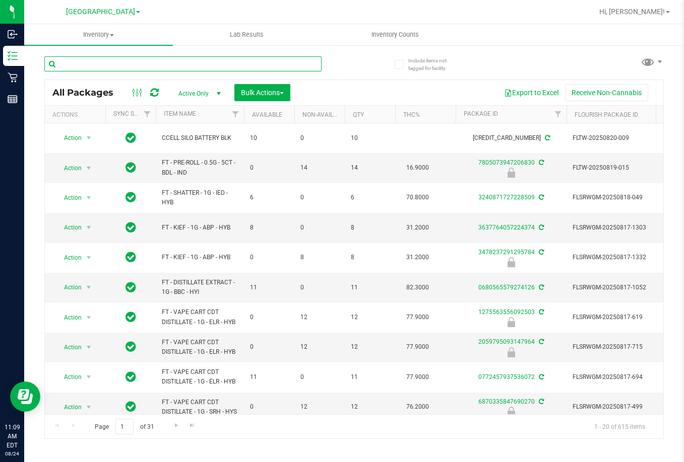
click at [191, 63] on input "text" at bounding box center [182, 63] width 277 height 15
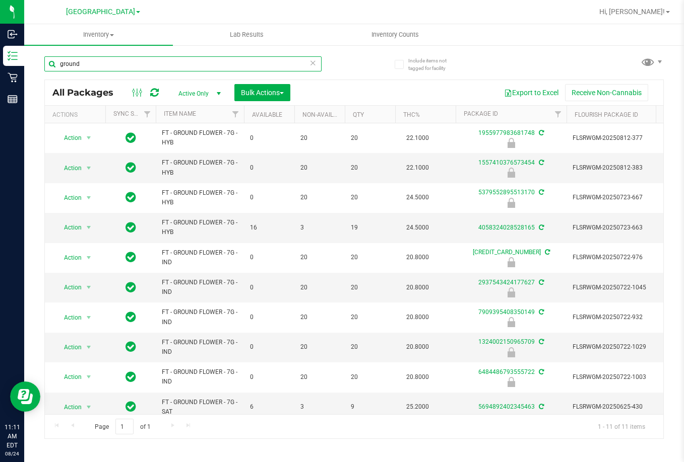
type input "ground"
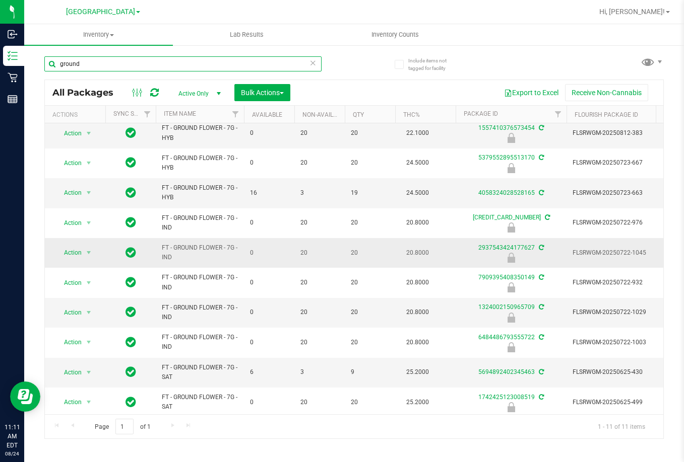
scroll to position [45, 0]
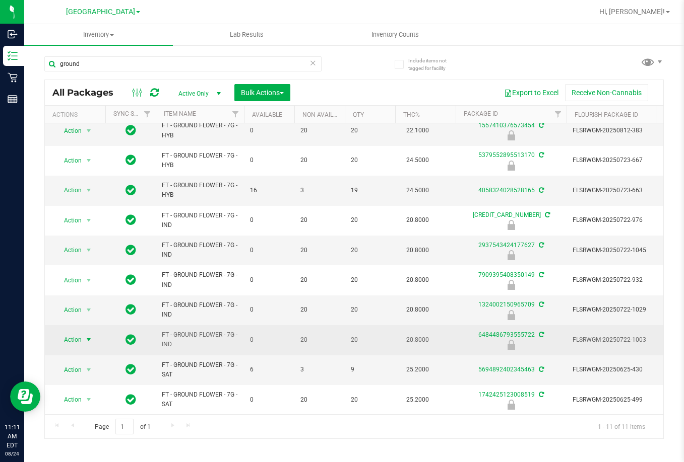
click at [72, 337] on span "Action" at bounding box center [68, 340] width 27 height 14
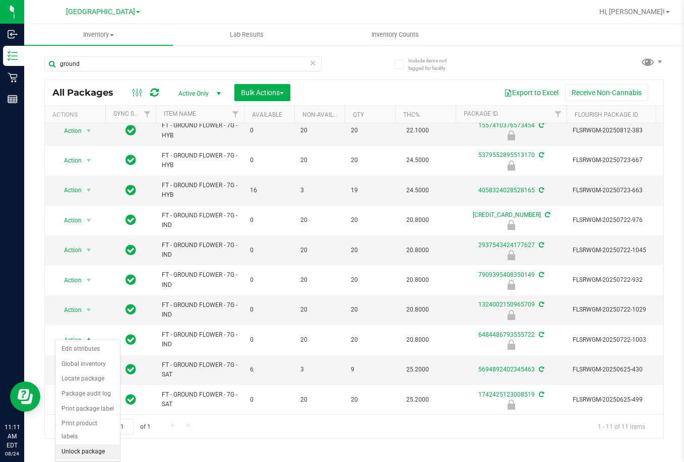
click at [87, 445] on li "Unlock package" at bounding box center [87, 452] width 64 height 15
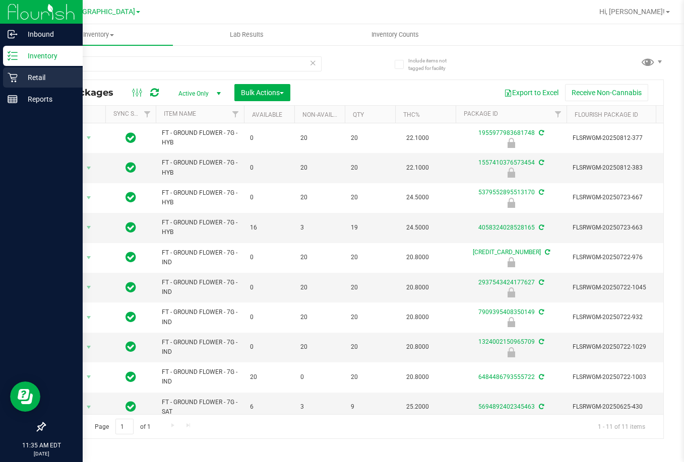
click at [15, 78] on icon at bounding box center [13, 78] width 10 height 10
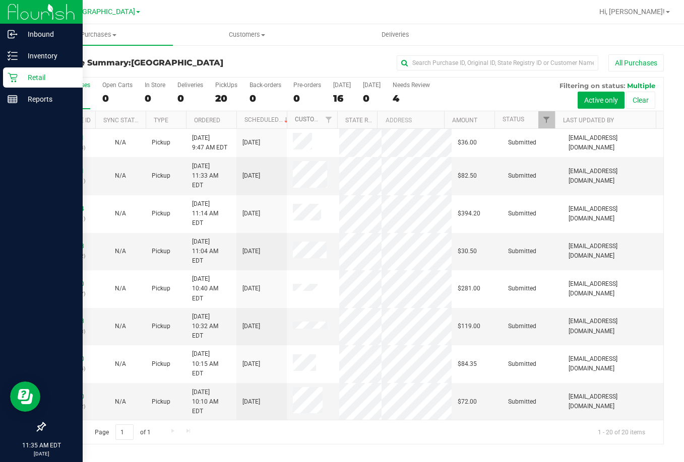
click at [300, 122] on link "Customer" at bounding box center [310, 119] width 31 height 7
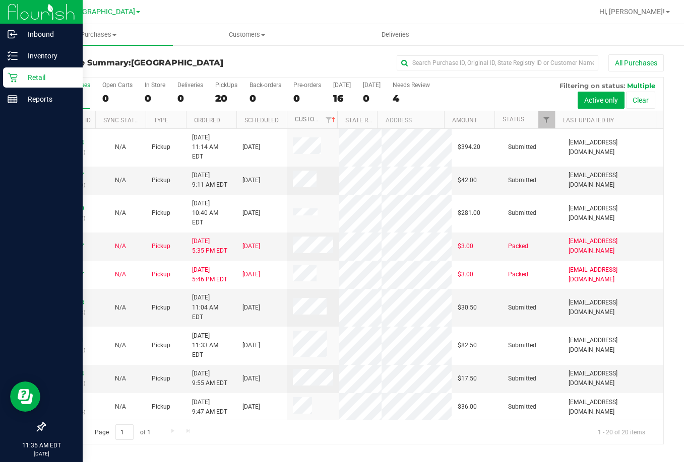
click at [299, 117] on link "Customer" at bounding box center [316, 119] width 43 height 7
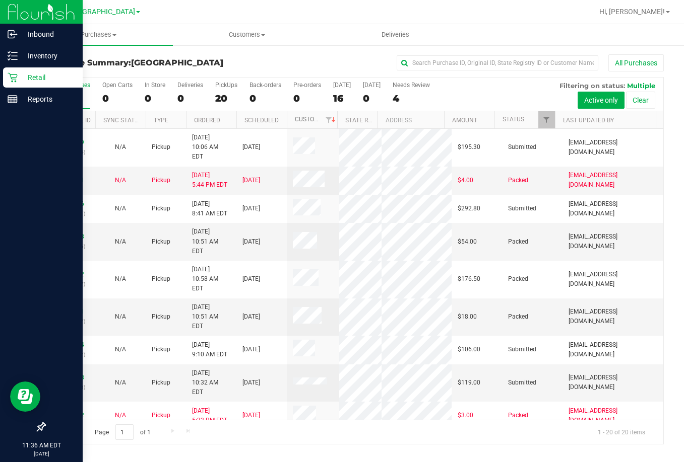
click at [307, 121] on link "Customer" at bounding box center [316, 119] width 43 height 7
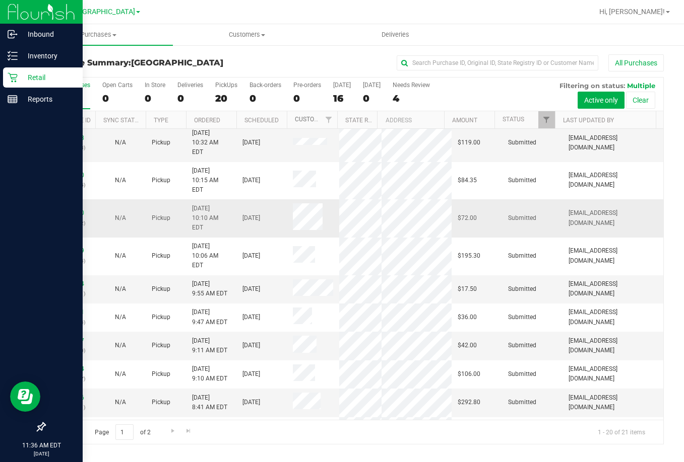
scroll to position [201, 0]
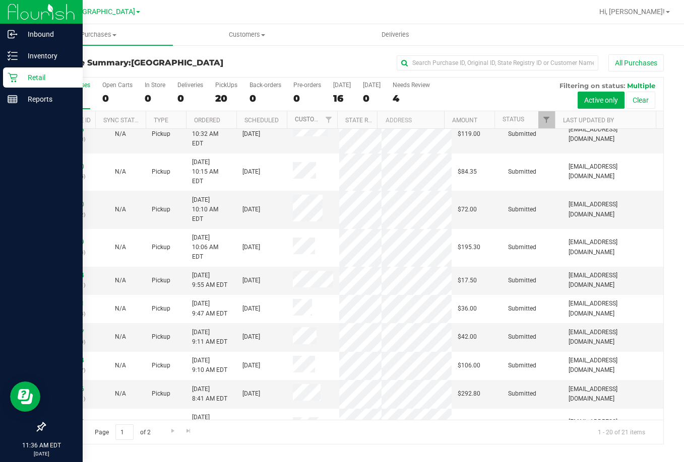
click at [313, 121] on link "Customer" at bounding box center [310, 119] width 31 height 7
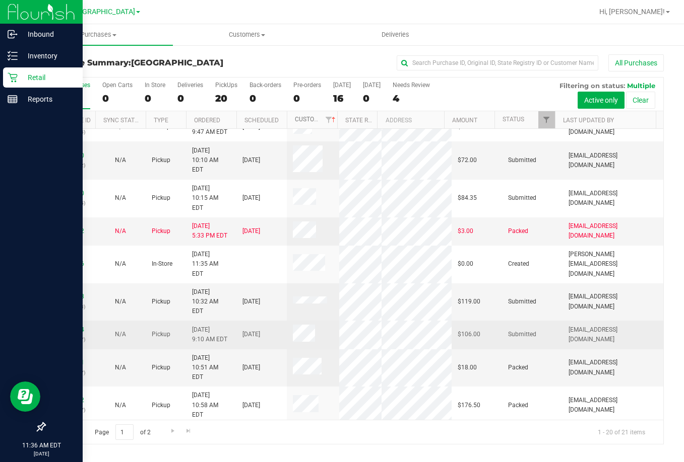
scroll to position [296, 0]
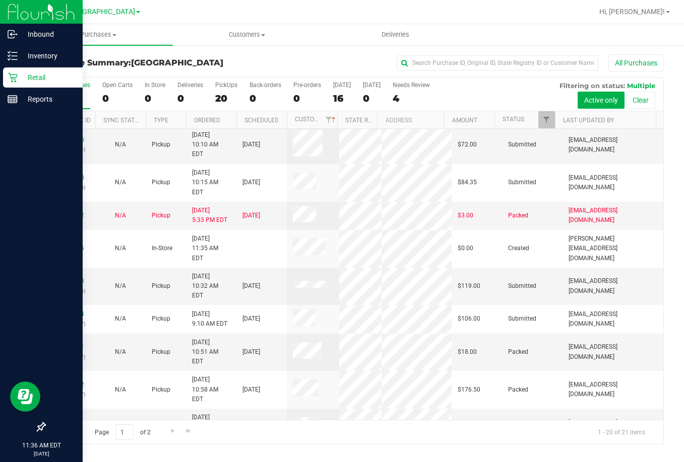
click at [70, 452] on link "11837816" at bounding box center [70, 455] width 28 height 7
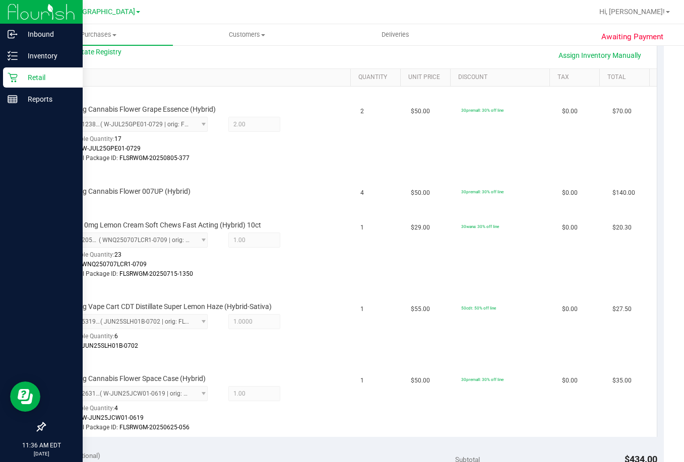
scroll to position [201, 0]
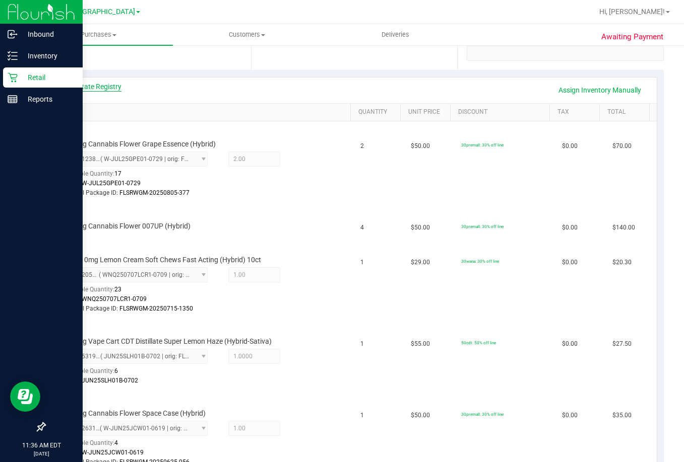
click at [91, 83] on link "View State Registry" at bounding box center [91, 87] width 60 height 10
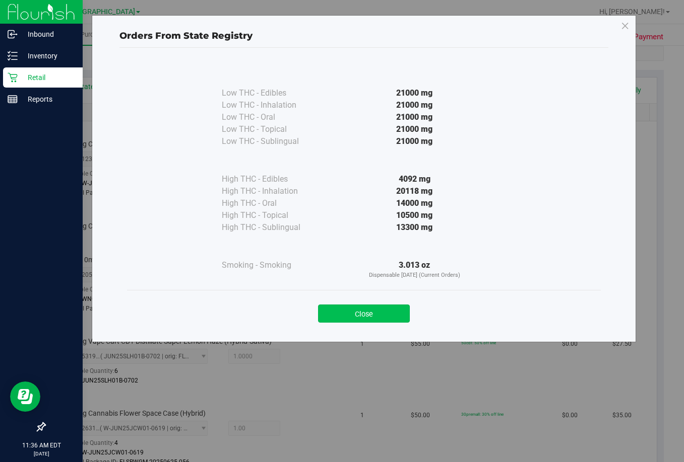
click at [397, 317] on button "Close" at bounding box center [364, 314] width 92 height 18
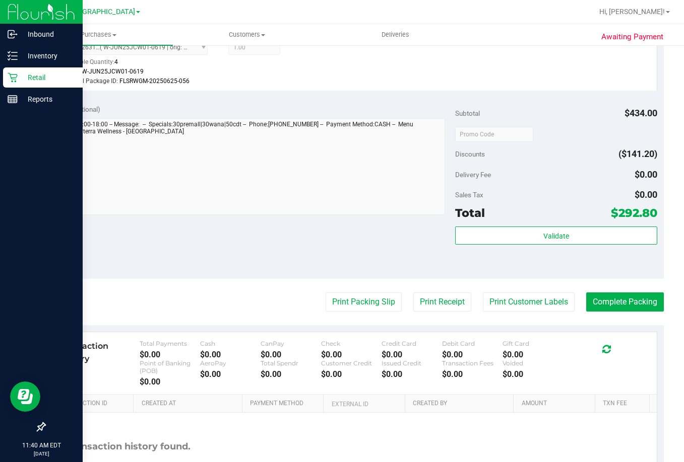
scroll to position [705, 0]
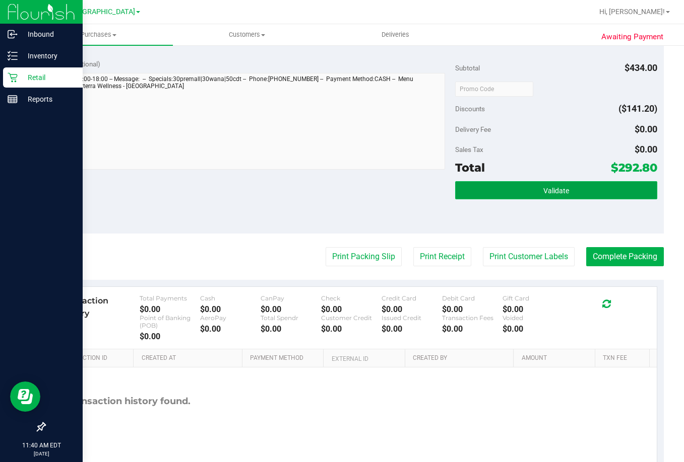
click at [544, 197] on button "Validate" at bounding box center [556, 190] width 202 height 18
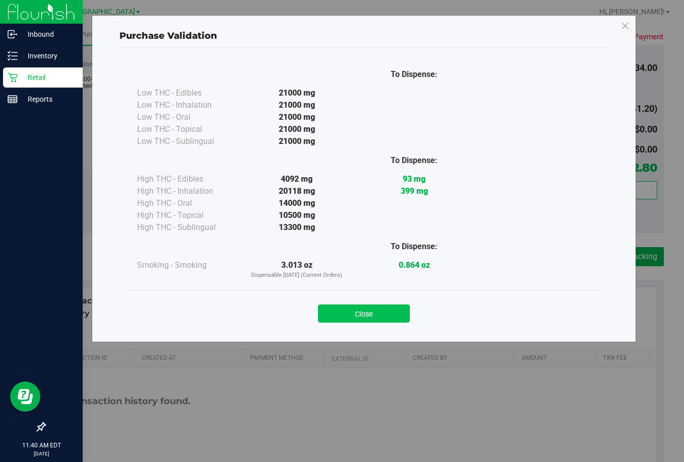
click at [385, 310] on button "Close" at bounding box center [364, 314] width 92 height 18
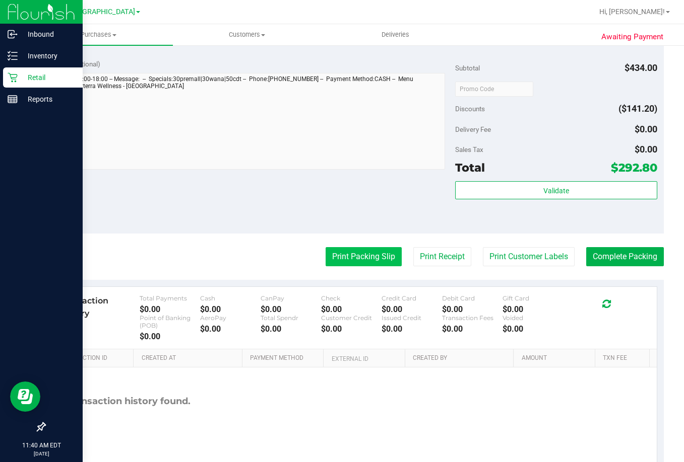
click at [366, 258] on button "Print Packing Slip" at bounding box center [363, 256] width 76 height 19
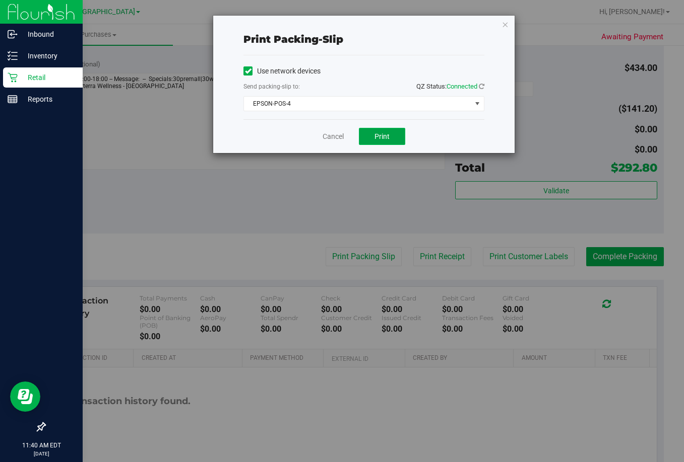
click at [374, 134] on button "Print" at bounding box center [382, 136] width 46 height 17
click at [338, 141] on link "Cancel" at bounding box center [332, 136] width 21 height 11
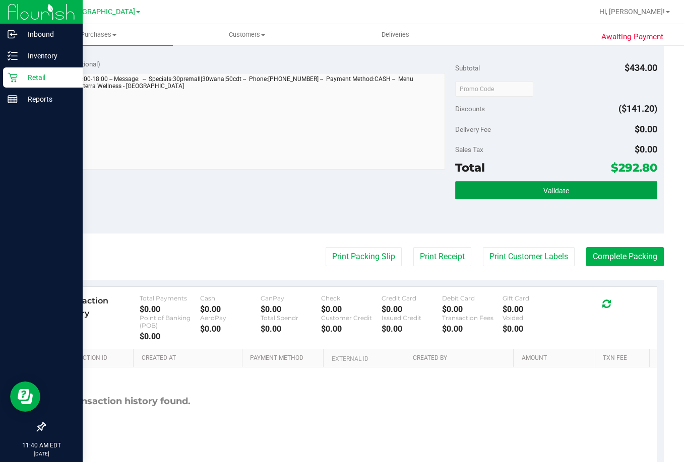
click at [555, 194] on span "Validate" at bounding box center [556, 191] width 26 height 8
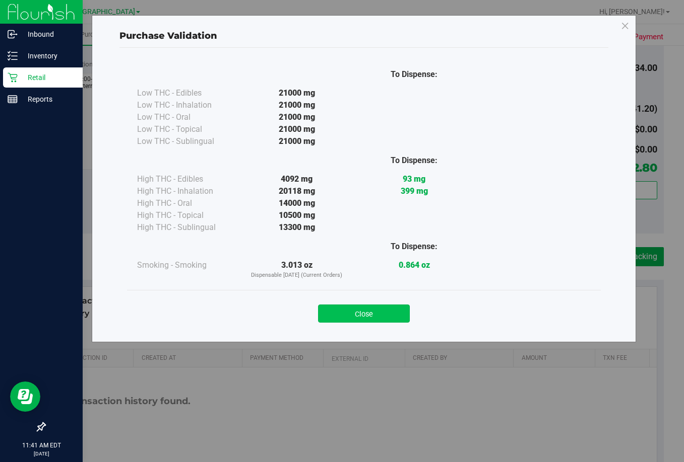
click at [385, 307] on button "Close" at bounding box center [364, 314] width 92 height 18
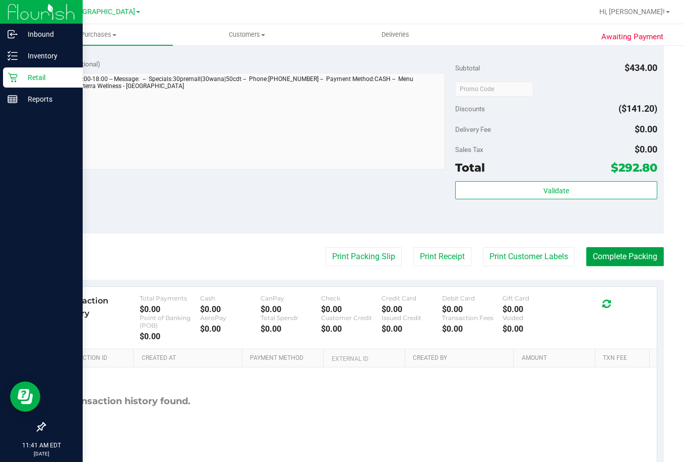
click at [625, 251] on button "Complete Packing" at bounding box center [625, 256] width 78 height 19
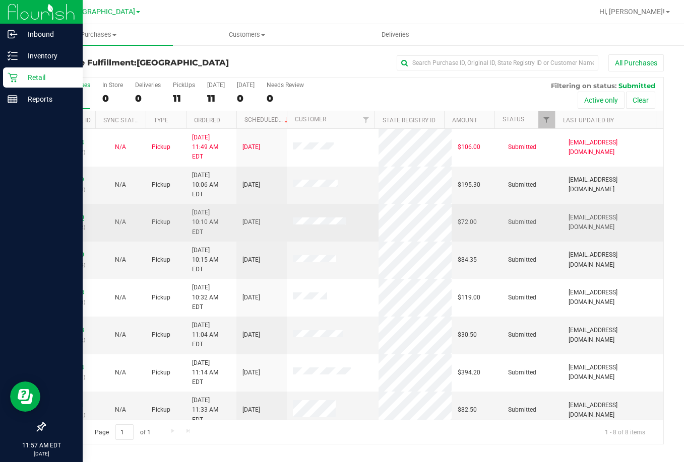
click at [67, 214] on link "11838070" at bounding box center [70, 217] width 28 height 7
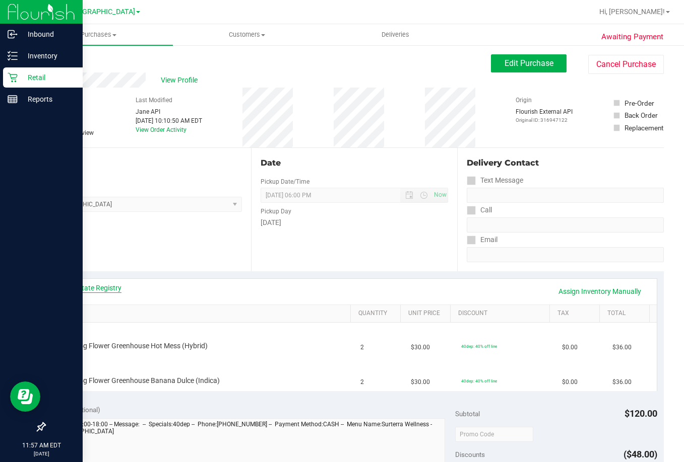
click at [99, 291] on link "View State Registry" at bounding box center [91, 288] width 60 height 10
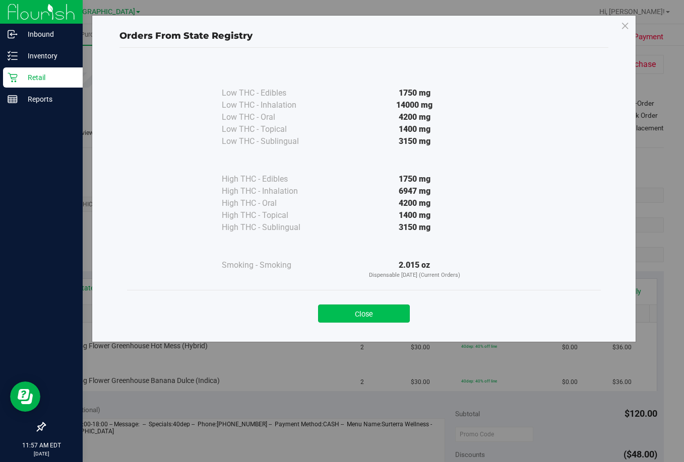
click at [363, 320] on button "Close" at bounding box center [364, 314] width 92 height 18
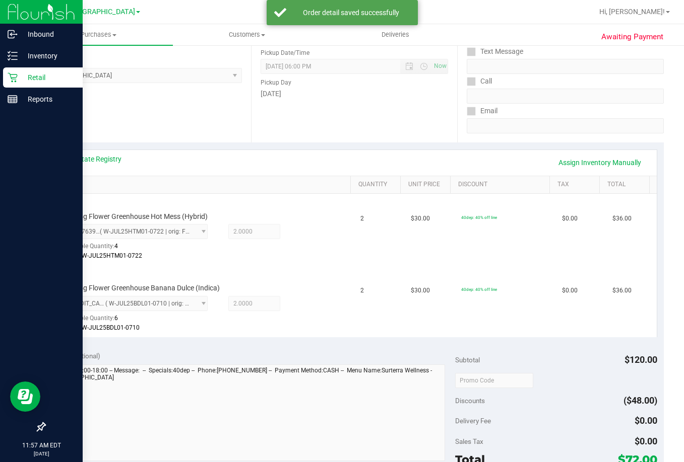
scroll to position [353, 0]
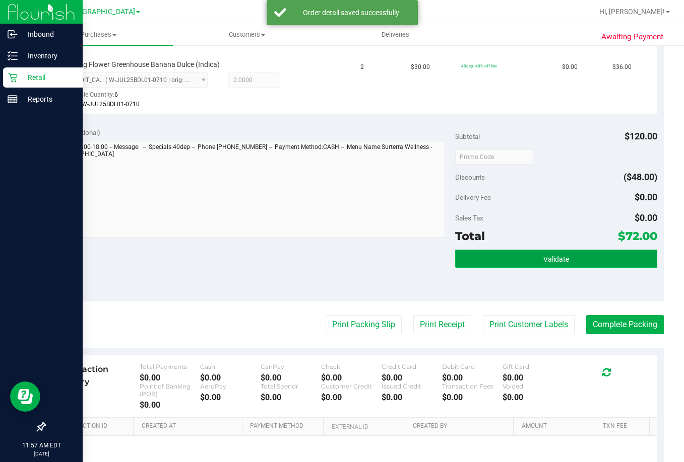
click at [548, 262] on span "Validate" at bounding box center [556, 259] width 26 height 8
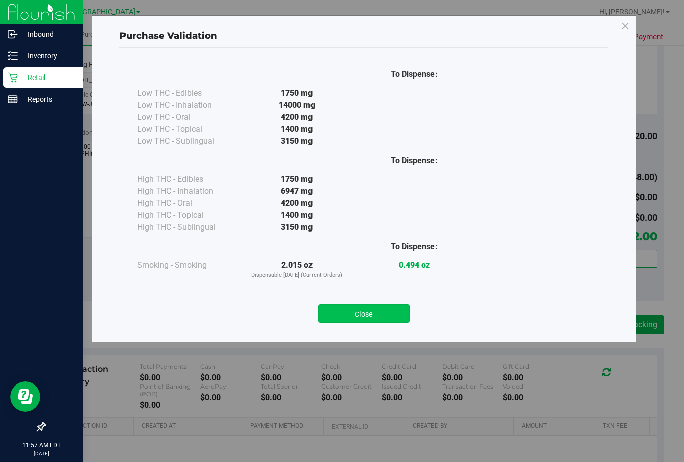
click at [382, 312] on button "Close" at bounding box center [364, 314] width 92 height 18
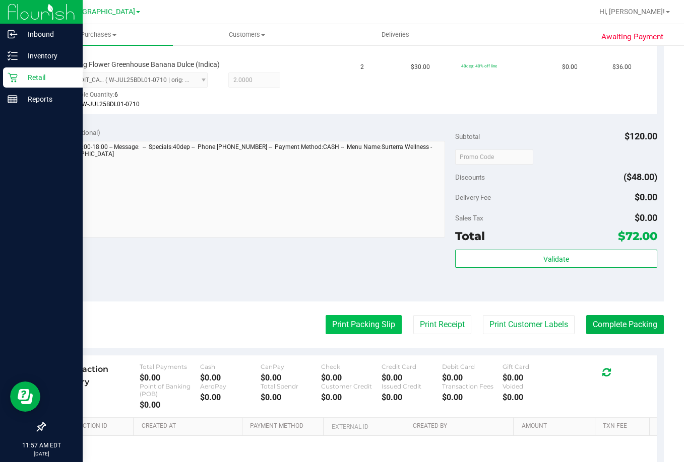
click at [352, 326] on button "Print Packing Slip" at bounding box center [363, 324] width 76 height 19
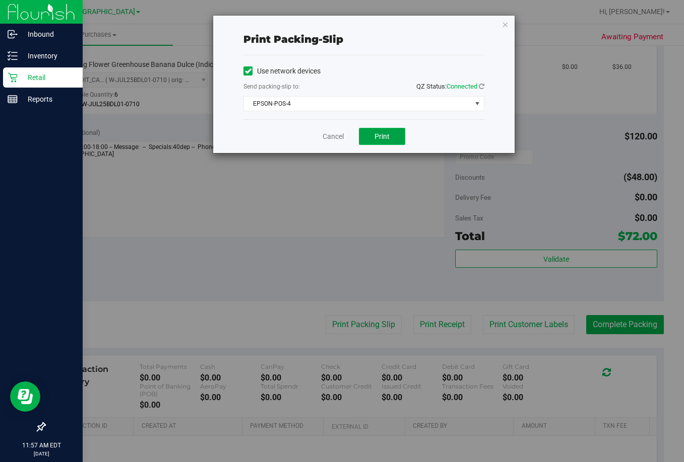
click at [384, 131] on button "Print" at bounding box center [382, 136] width 46 height 17
click at [329, 140] on link "Cancel" at bounding box center [332, 136] width 21 height 11
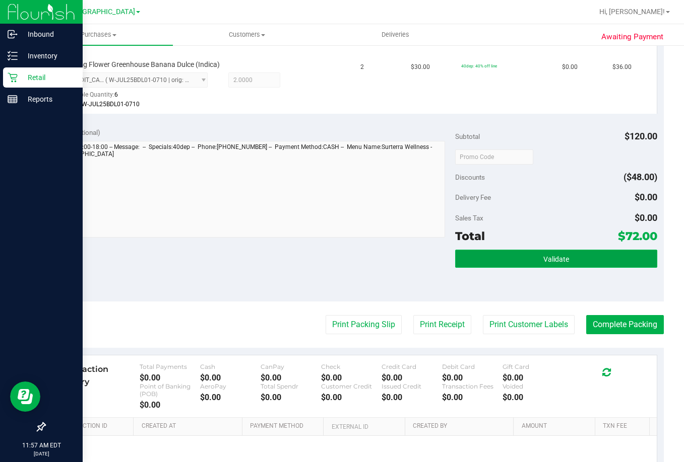
click at [496, 260] on button "Validate" at bounding box center [556, 259] width 202 height 18
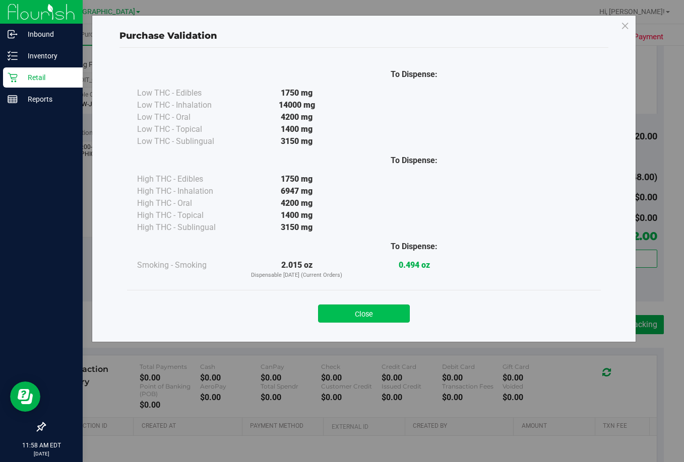
click at [363, 306] on button "Close" at bounding box center [364, 314] width 92 height 18
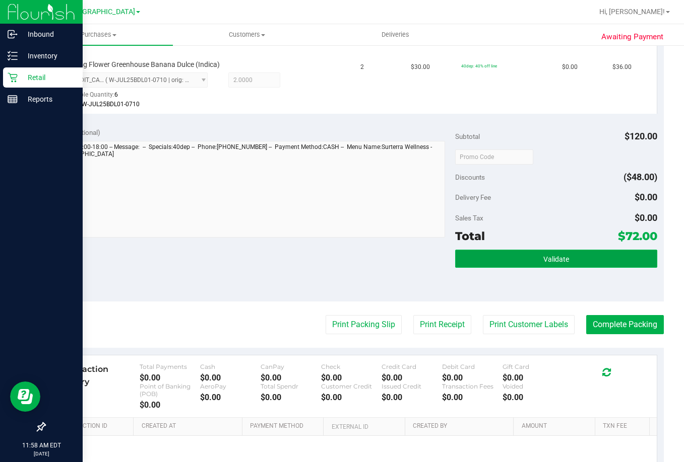
click at [560, 260] on span "Validate" at bounding box center [556, 259] width 26 height 8
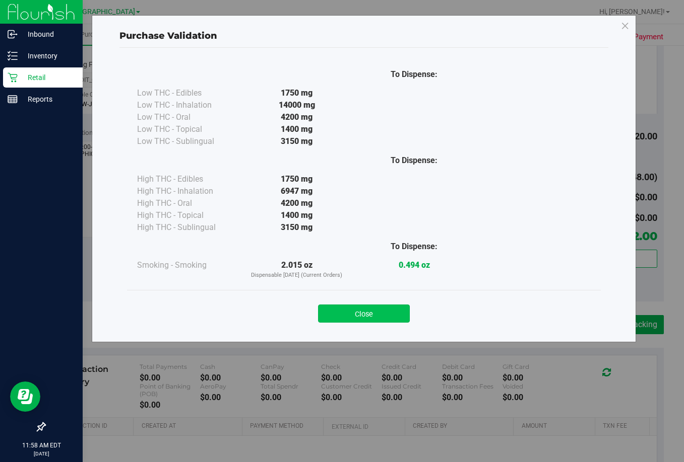
click at [382, 317] on button "Close" at bounding box center [364, 314] width 92 height 18
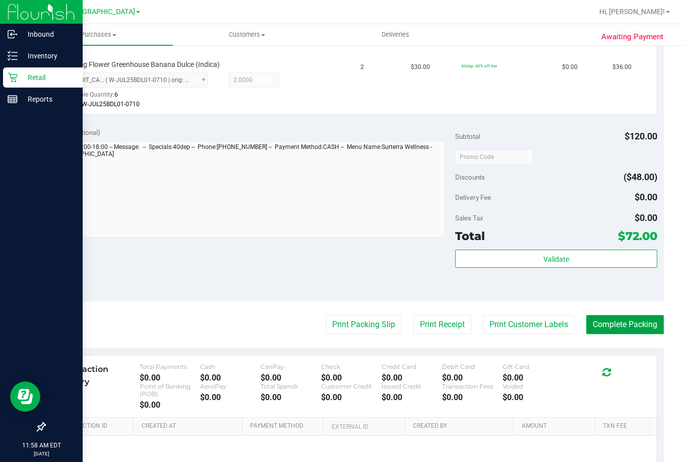
click at [632, 334] on button "Complete Packing" at bounding box center [625, 324] width 78 height 19
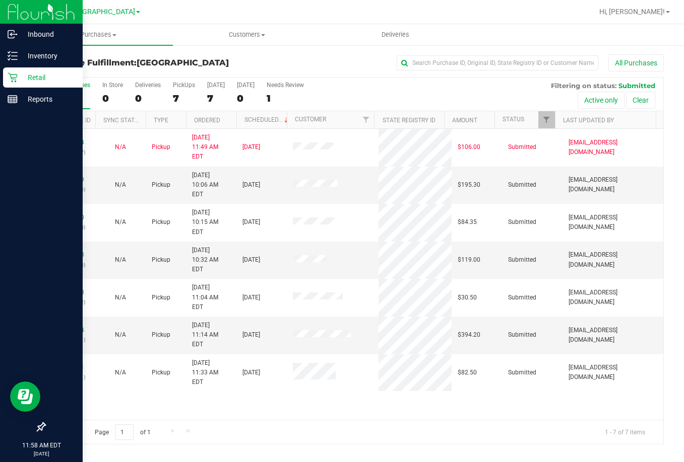
click at [356, 412] on div "11837904 (316938727) N/A Pickup [DATE] 11:49 AM EDT 8/24/2025 $106.00 Submitted…" at bounding box center [354, 274] width 618 height 291
click at [333, 104] on div "All Purchases 7 In Store 0 Deliveries 0 PickUps 7 [DATE] 7 [DATE] 0 Needs Revie…" at bounding box center [354, 95] width 618 height 34
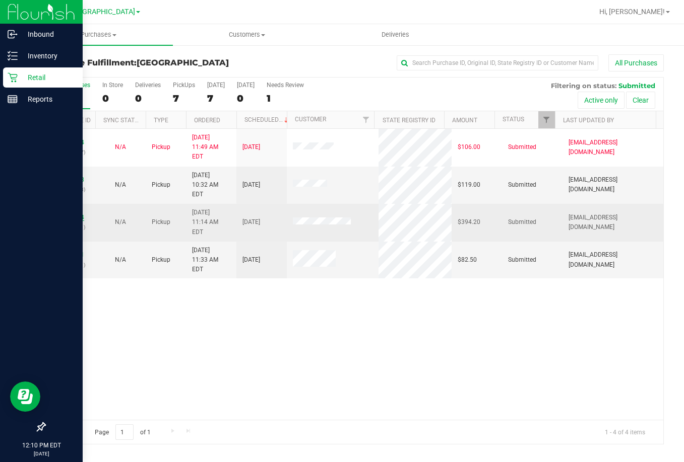
click at [76, 214] on link "11838384" at bounding box center [70, 217] width 28 height 7
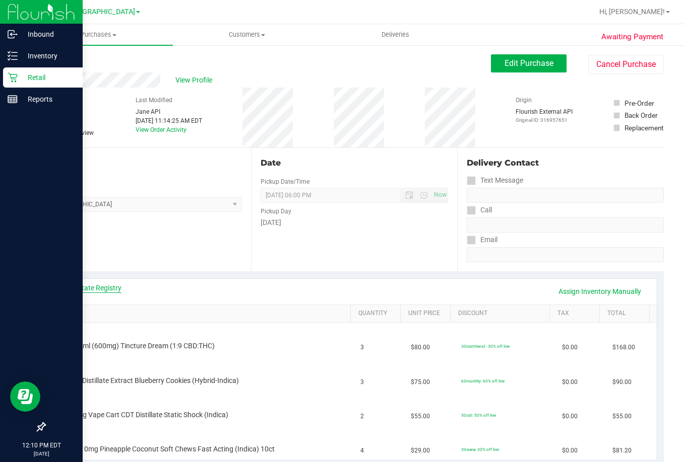
click at [104, 290] on link "View State Registry" at bounding box center [91, 288] width 60 height 10
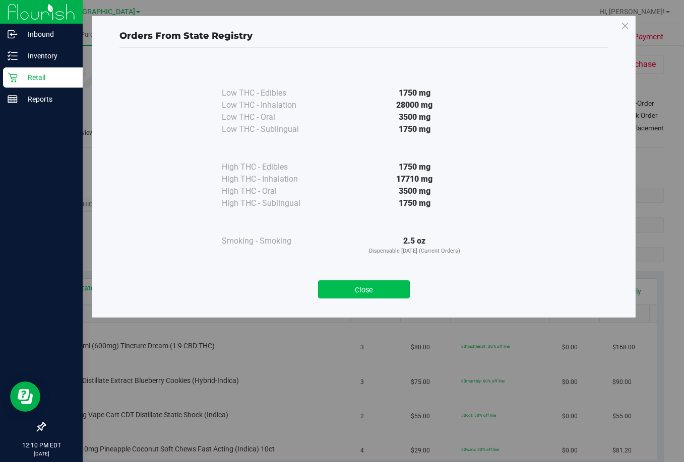
click at [402, 285] on button "Close" at bounding box center [364, 290] width 92 height 18
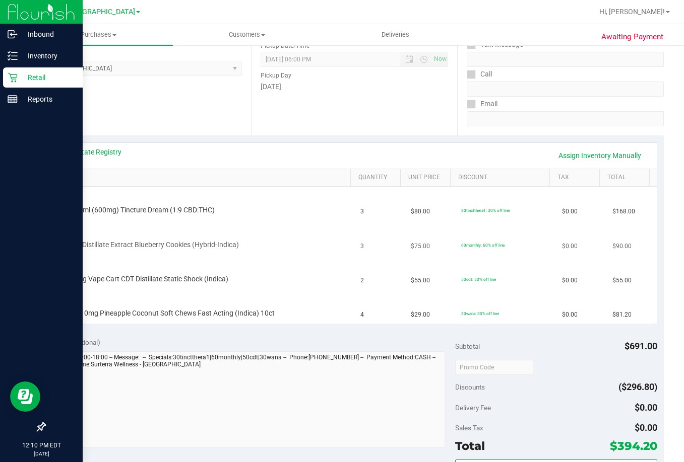
scroll to position [151, 0]
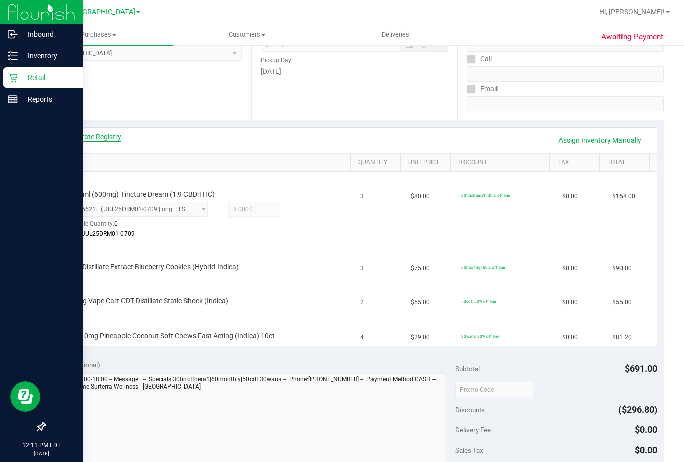
click at [103, 132] on link "View State Registry" at bounding box center [91, 137] width 60 height 10
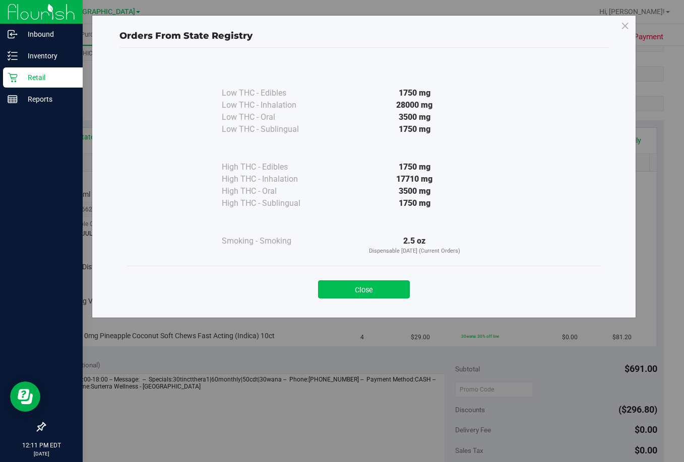
click at [371, 285] on button "Close" at bounding box center [364, 290] width 92 height 18
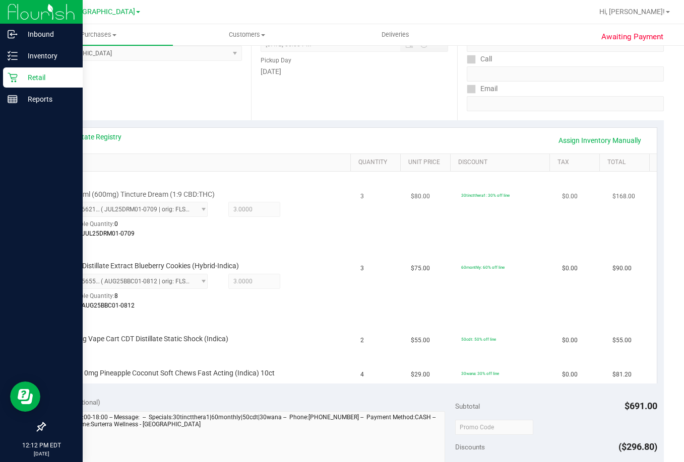
click at [404, 232] on td "$80.00" at bounding box center [429, 208] width 50 height 72
click at [412, 239] on td "$80.00" at bounding box center [429, 208] width 50 height 72
click at [316, 112] on div "Date Pickup Date/Time [DATE] Now [DATE] 06:00 PM Now Pickup Day [DATE]" at bounding box center [354, 58] width 207 height 123
click at [593, 148] on link "Assign Inventory Manually" at bounding box center [600, 140] width 96 height 17
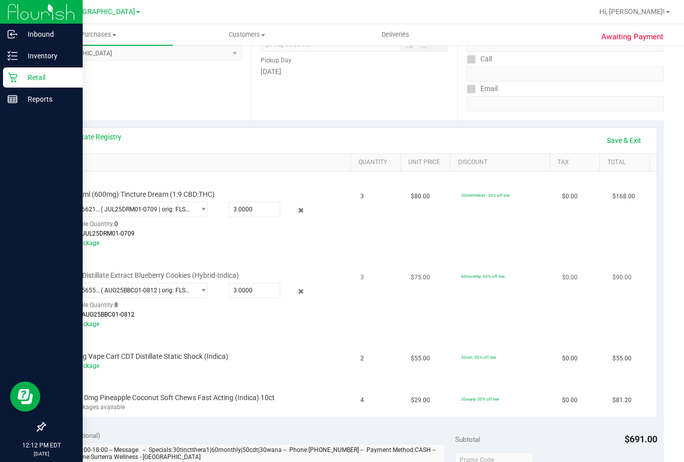
click at [248, 327] on div "Add Package" at bounding box center [193, 325] width 261 height 10
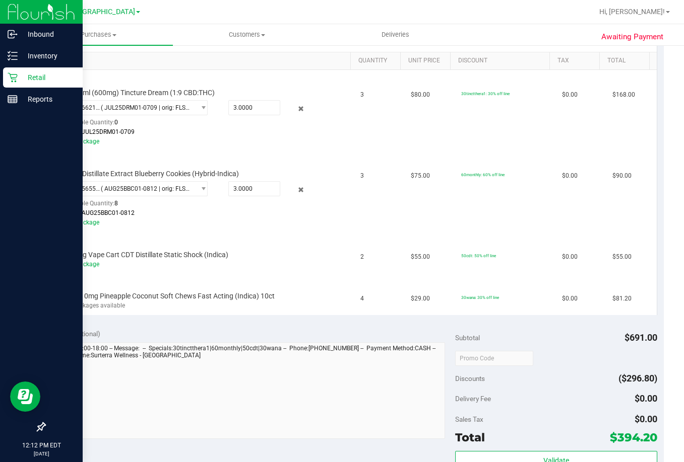
scroll to position [252, 0]
drag, startPoint x: 316, startPoint y: 170, endPoint x: 327, endPoint y: 168, distance: 11.3
click at [327, 168] on div "FT 1g Distillate Extract Blueberry Cookies (Hybrid-Indica) 0680565579274126 ( A…" at bounding box center [203, 192] width 290 height 73
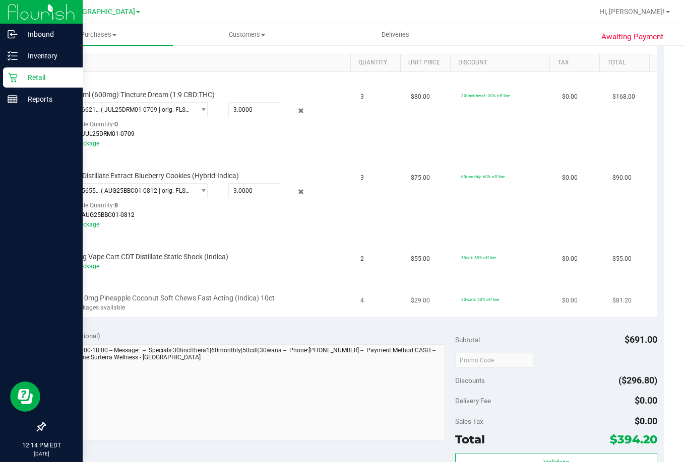
scroll to position [302, 0]
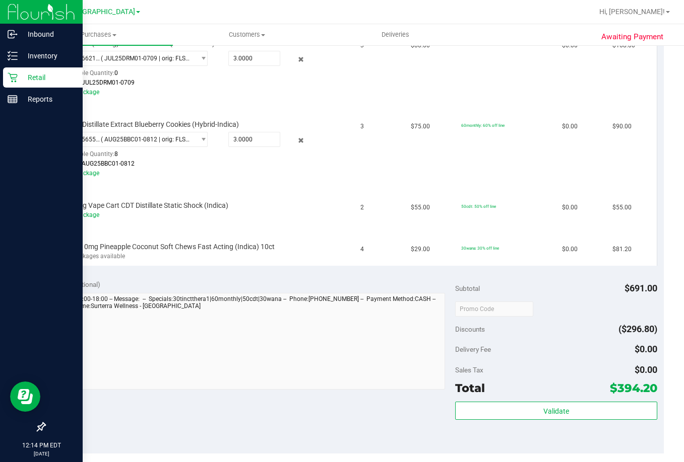
click at [559, 274] on div "Notes (optional) Subtotal $691.00 Discounts ($296.80) Delivery Fee $0.00 Sales …" at bounding box center [353, 363] width 619 height 181
drag, startPoint x: 561, startPoint y: 273, endPoint x: 411, endPoint y: 245, distance: 153.2
click at [564, 271] on purchase-details "Back Edit Purchase Cancel Purchase View Profile # 11838384 BioTrack ID: - Submi…" at bounding box center [353, 224] width 619 height 944
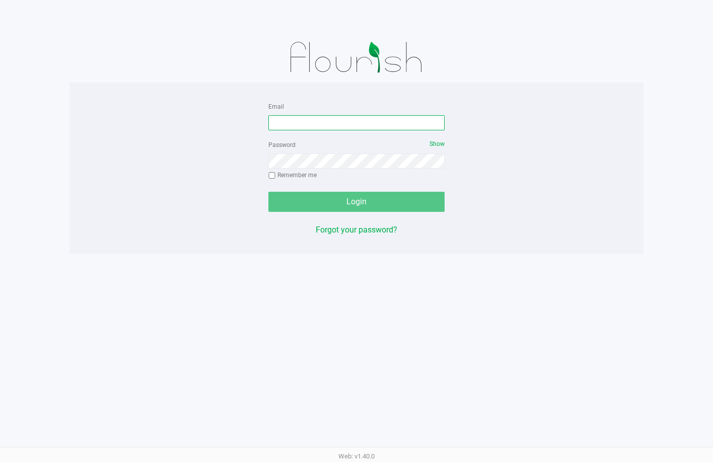
click at [377, 124] on input "Email" at bounding box center [356, 122] width 176 height 15
type input "[EMAIL_ADDRESS][DOMAIN_NAME]"
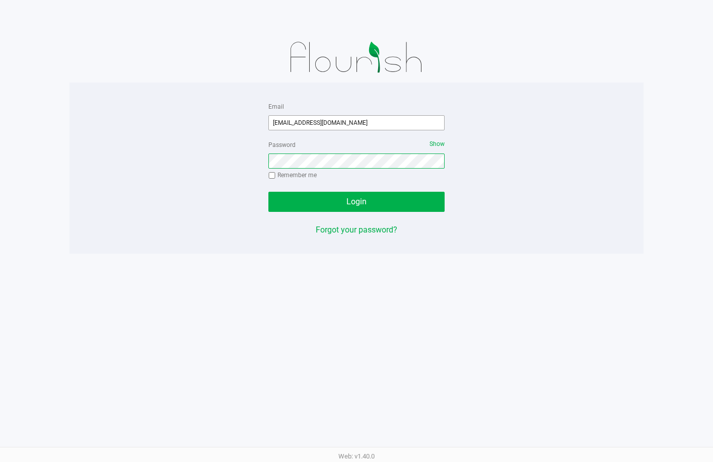
click at [268, 192] on button "Login" at bounding box center [356, 202] width 176 height 20
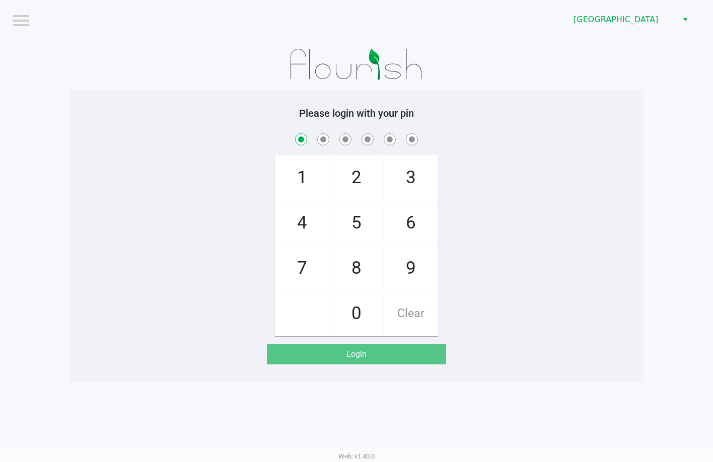
checkbox input "true"
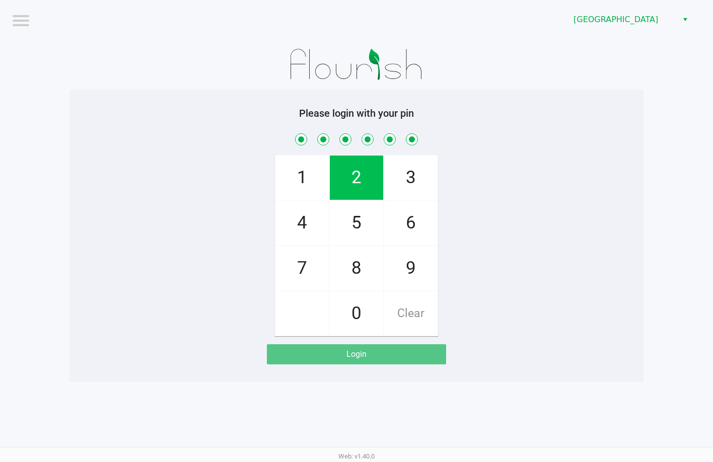
checkbox input "true"
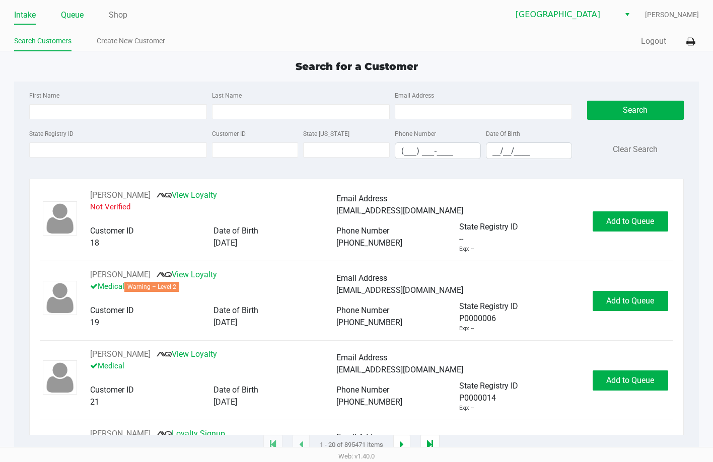
click at [81, 13] on link "Queue" at bounding box center [72, 15] width 23 height 14
click at [74, 18] on link "Queue" at bounding box center [72, 15] width 23 height 14
click at [84, 17] on link "Queue" at bounding box center [72, 15] width 23 height 14
click at [80, 14] on link "Queue" at bounding box center [72, 15] width 23 height 14
click at [78, 16] on link "Queue" at bounding box center [72, 15] width 23 height 14
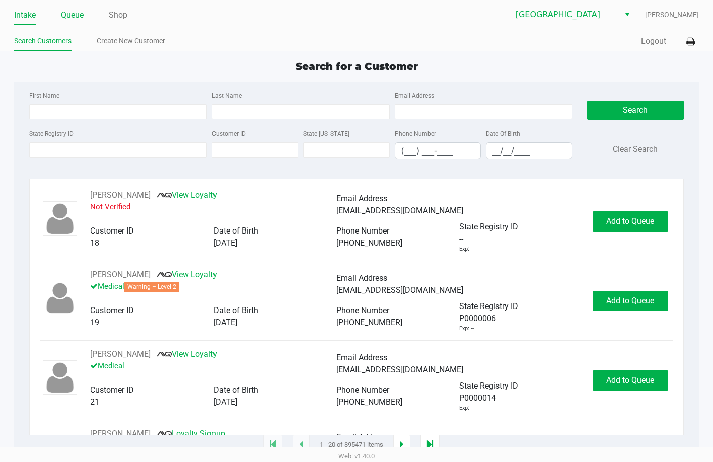
click at [74, 18] on link "Queue" at bounding box center [72, 15] width 23 height 14
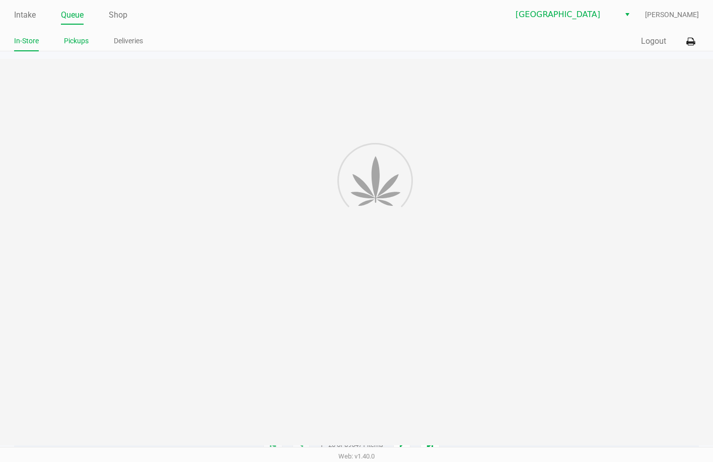
click at [77, 44] on link "Pickups" at bounding box center [76, 41] width 25 height 13
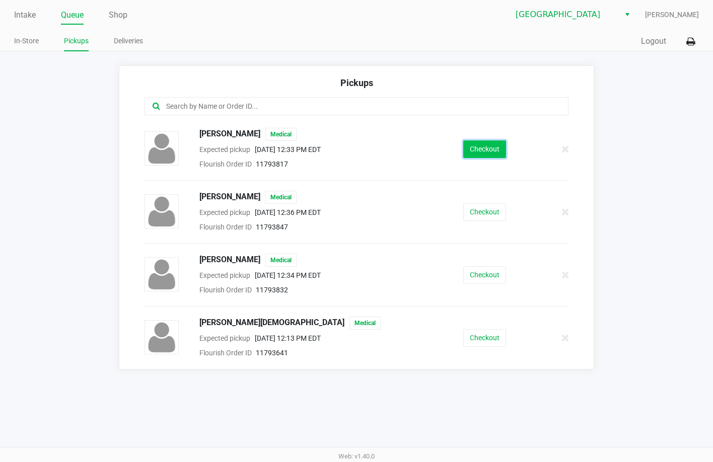
click at [489, 152] on button "Checkout" at bounding box center [484, 150] width 43 height 18
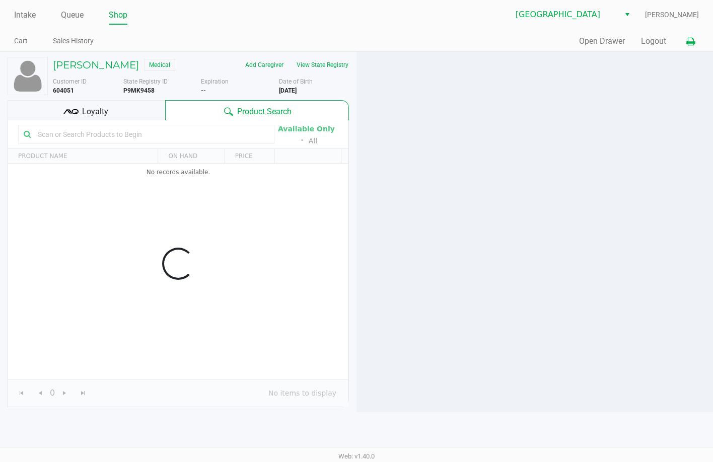
click at [686, 41] on button at bounding box center [691, 41] width 17 height 19
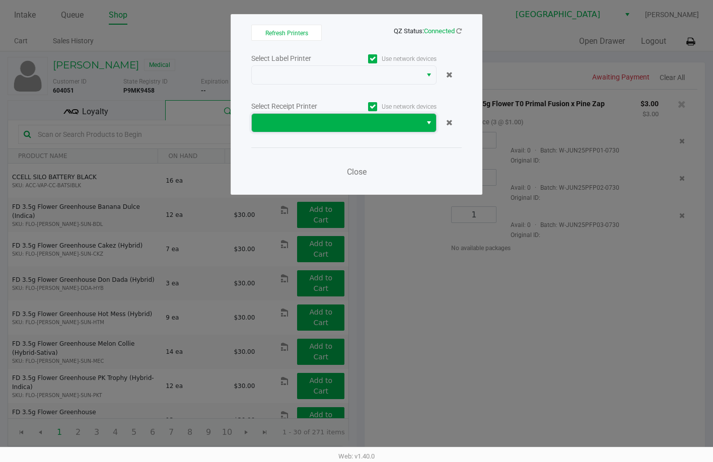
click at [374, 119] on span at bounding box center [337, 123] width 158 height 12
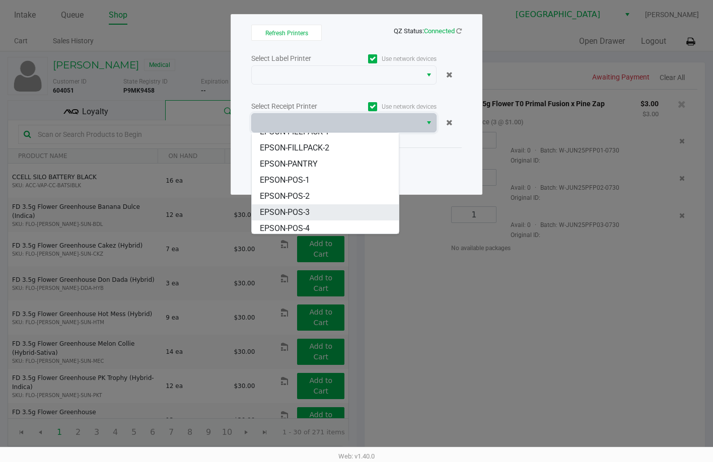
scroll to position [60, 0]
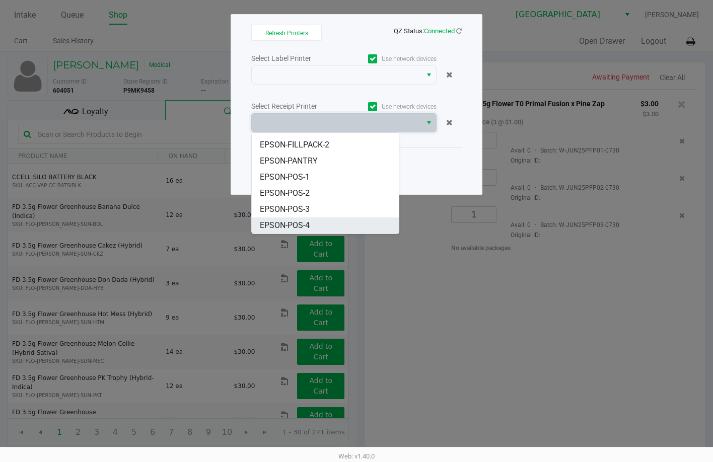
click at [313, 219] on li "EPSON-POS-4" at bounding box center [325, 226] width 147 height 16
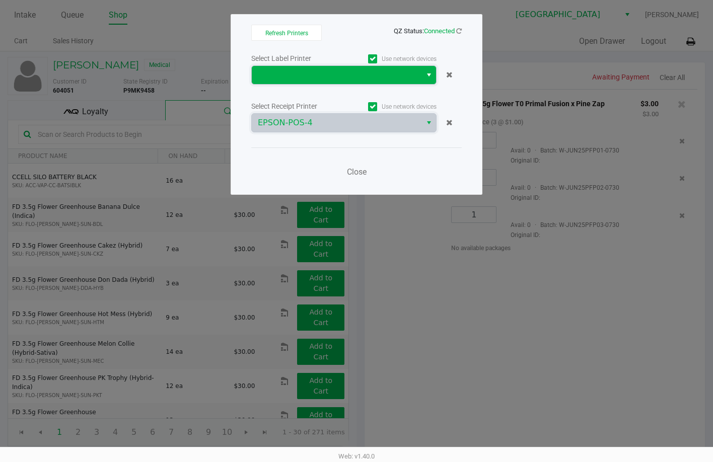
click at [310, 71] on span at bounding box center [337, 75] width 158 height 12
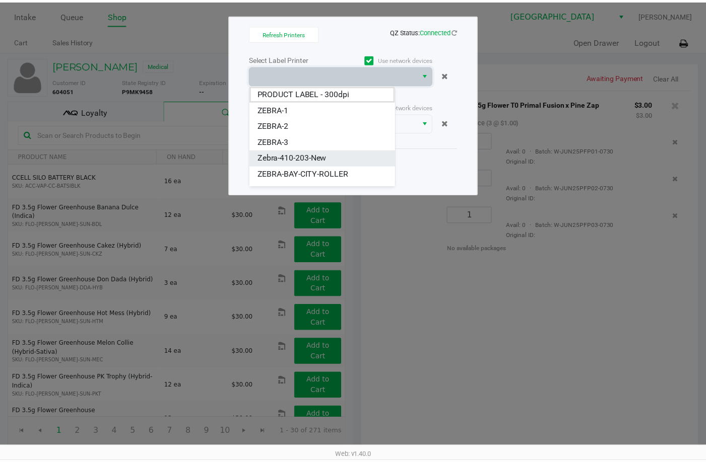
scroll to position [28, 0]
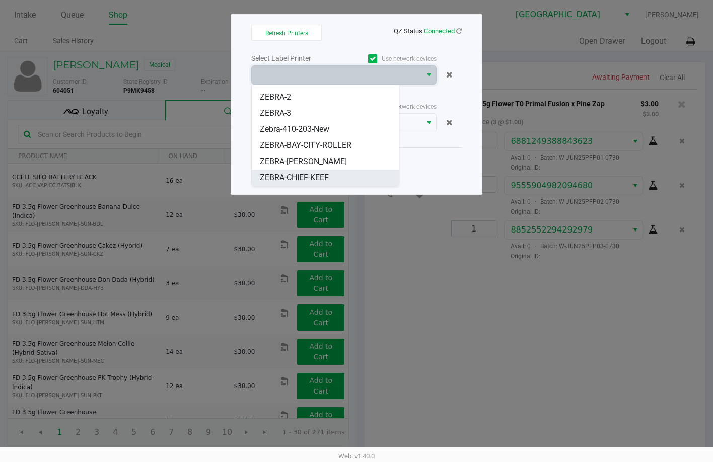
click at [297, 179] on span "ZEBRA-CHIEF-KEEF" at bounding box center [294, 178] width 69 height 12
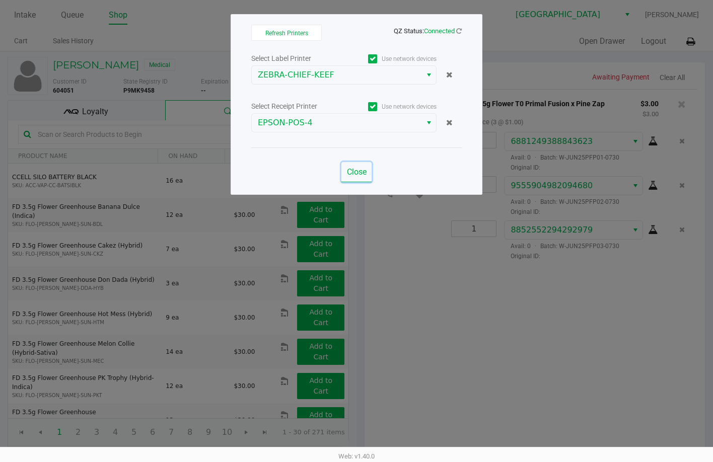
click at [348, 170] on span "Close" at bounding box center [357, 172] width 20 height 10
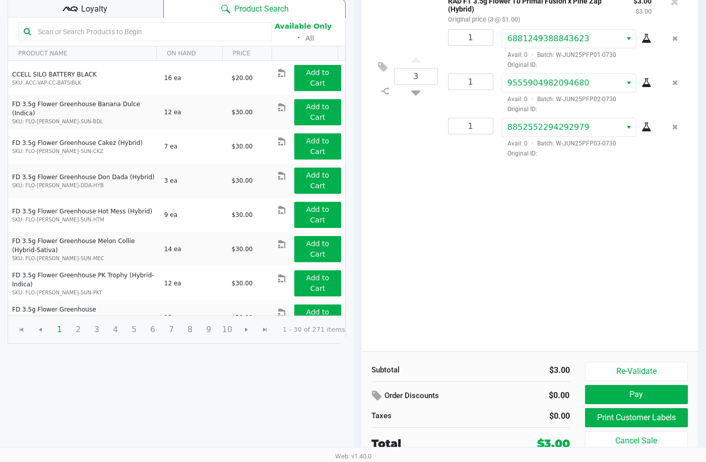
scroll to position [103, 0]
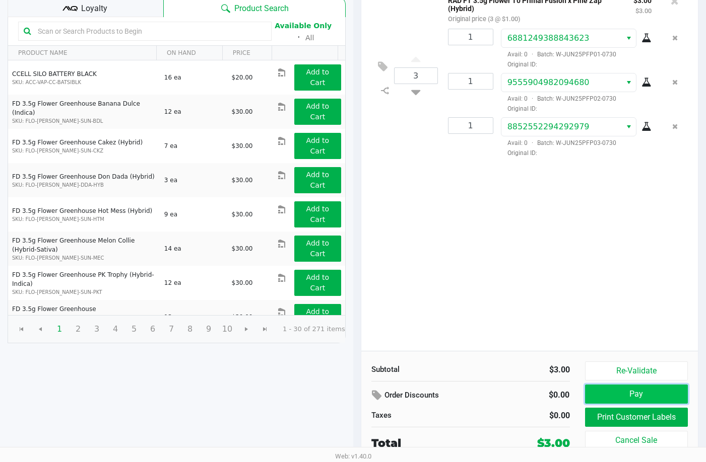
click at [608, 393] on button "Pay" at bounding box center [636, 394] width 103 height 19
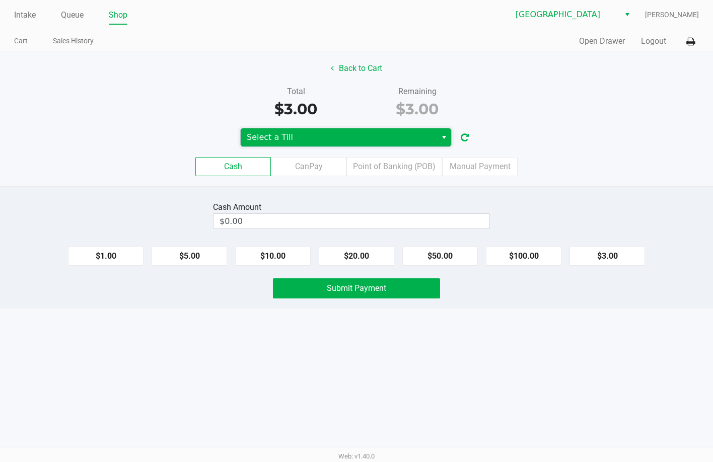
click at [315, 142] on span "Select a Till" at bounding box center [339, 137] width 184 height 12
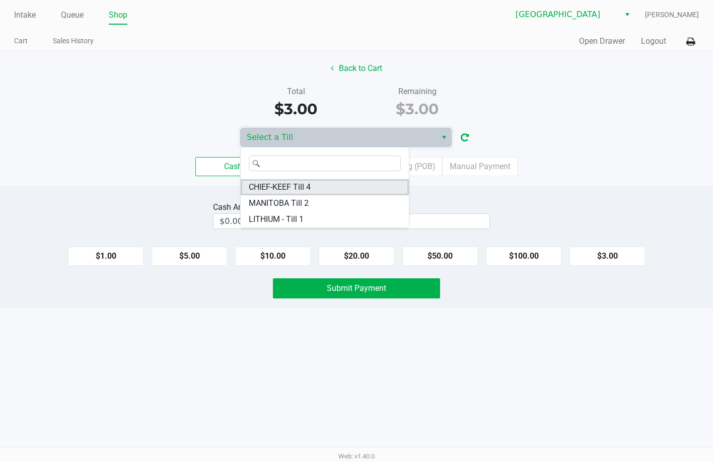
click at [294, 182] on span "CHIEF-KEEF Till 4" at bounding box center [280, 187] width 62 height 12
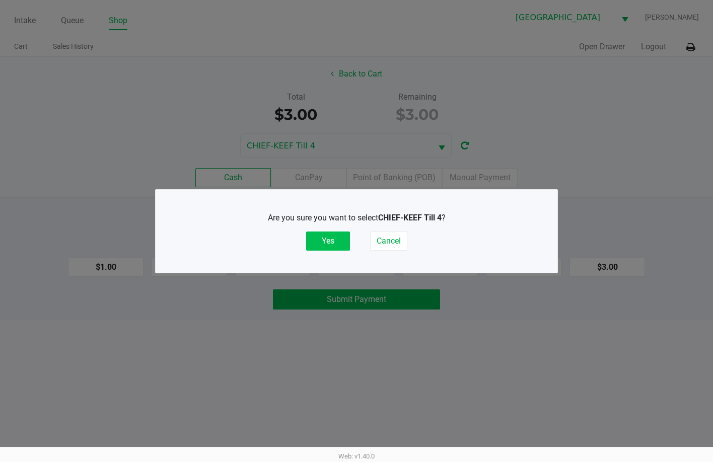
click at [339, 242] on button "Yes" at bounding box center [328, 241] width 44 height 19
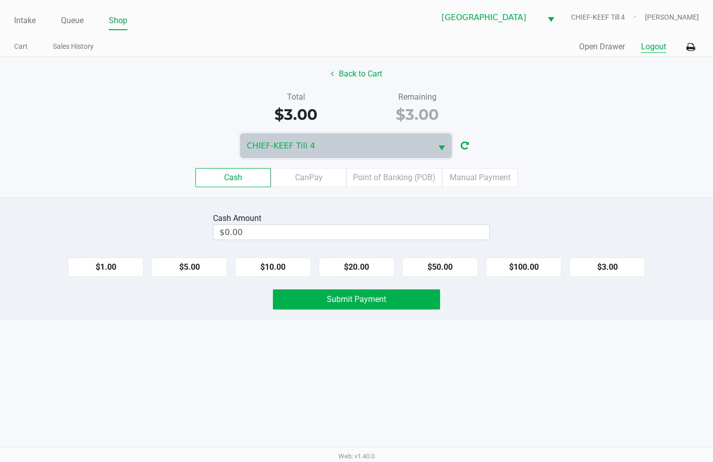
click at [658, 45] on button "Logout" at bounding box center [653, 47] width 25 height 12
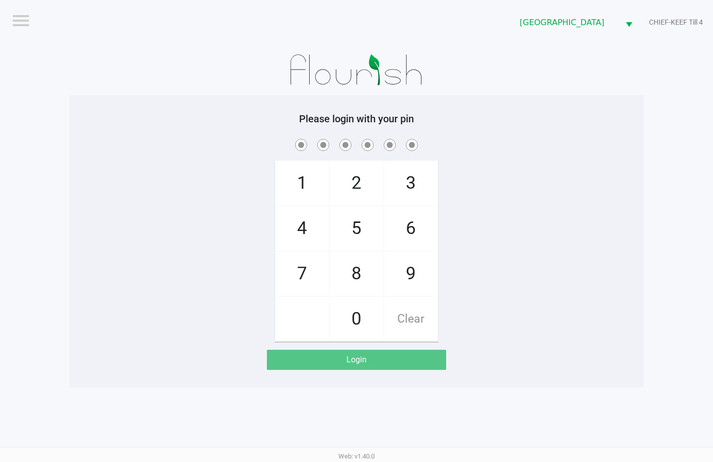
click at [664, 121] on app-pos-login-wrapper "Logout Lakeland WC CHIEF-KEEF Till 4 Please login with your pin 1 4 7 2 5 8 0 3…" at bounding box center [356, 194] width 713 height 388
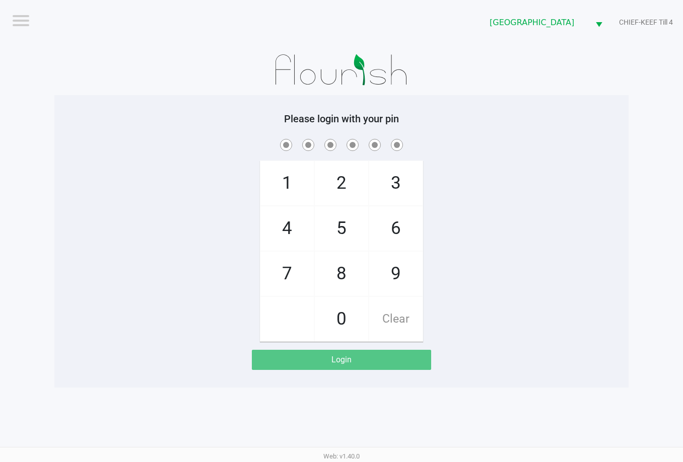
click at [465, 116] on h5 "Please login with your pin" at bounding box center [341, 119] width 559 height 12
checkbox input "true"
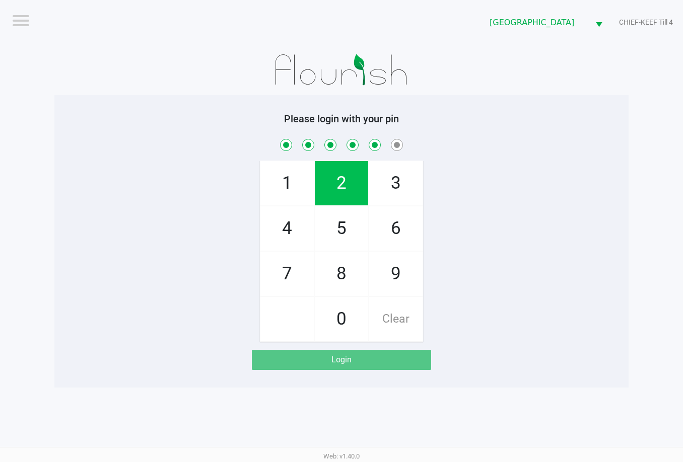
checkbox input "true"
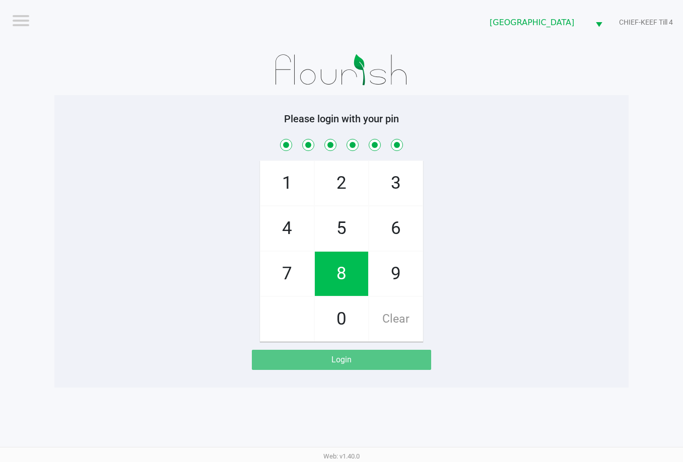
checkbox input "true"
